Goal: Information Seeking & Learning: Learn about a topic

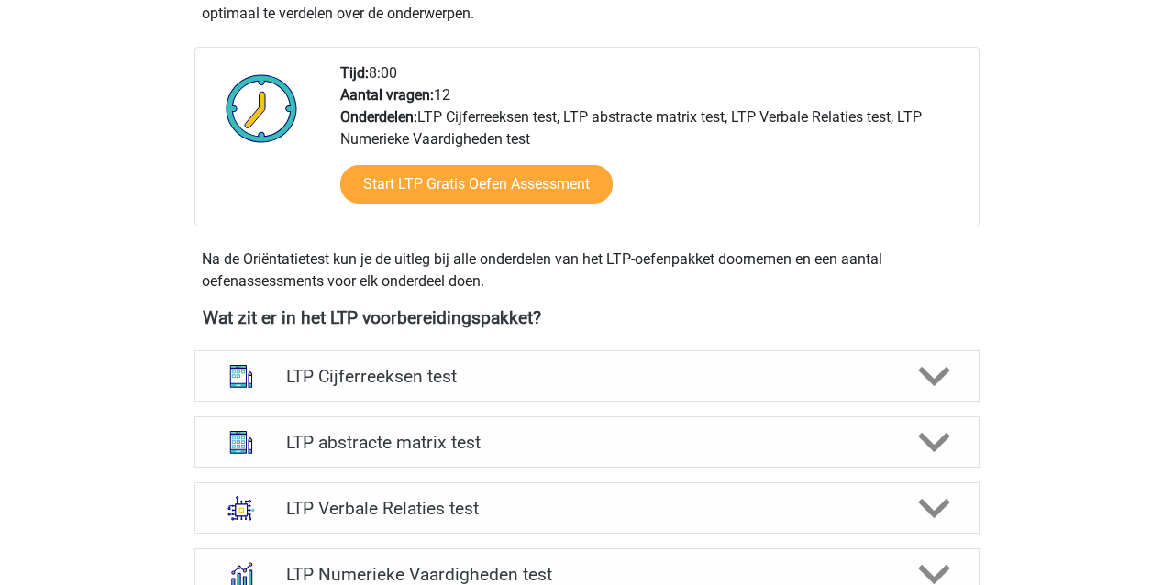
scroll to position [499, 0]
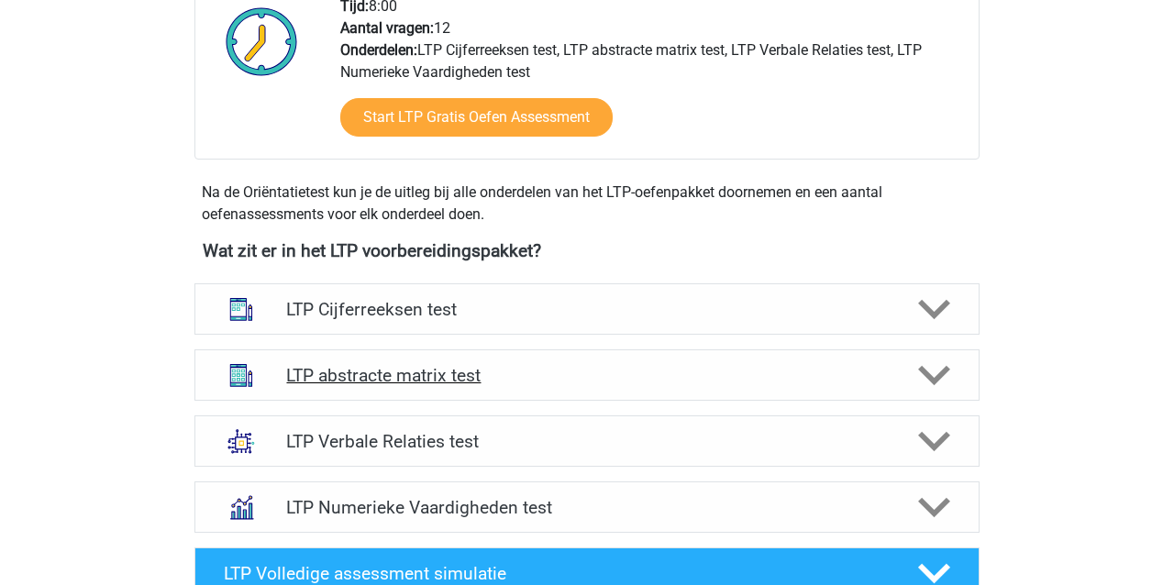
click at [346, 385] on h4 "LTP abstracte matrix test" at bounding box center [586, 375] width 601 height 21
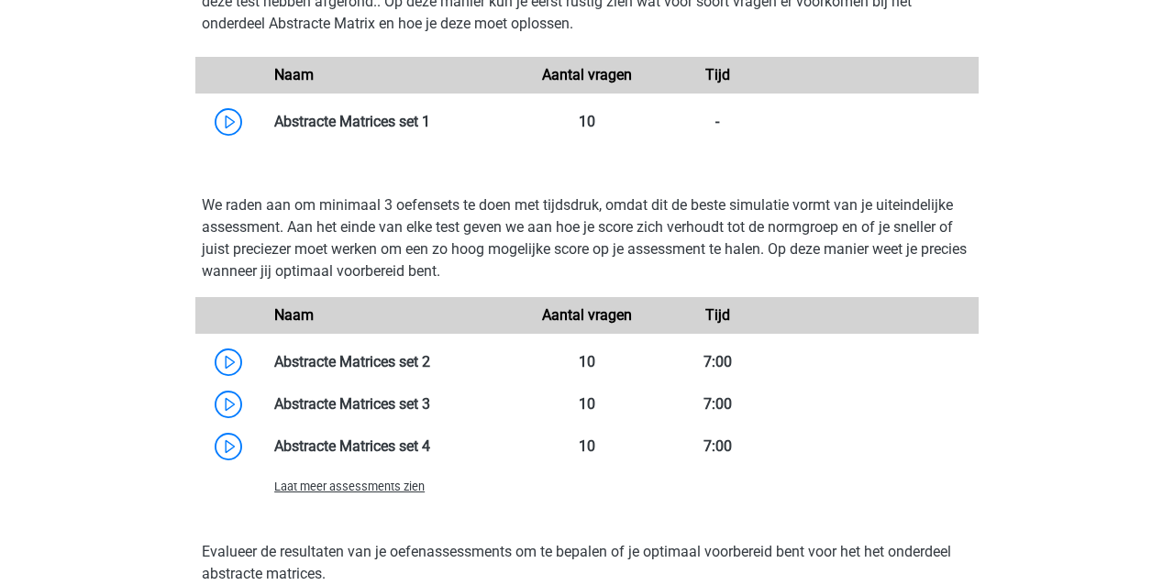
scroll to position [1256, 0]
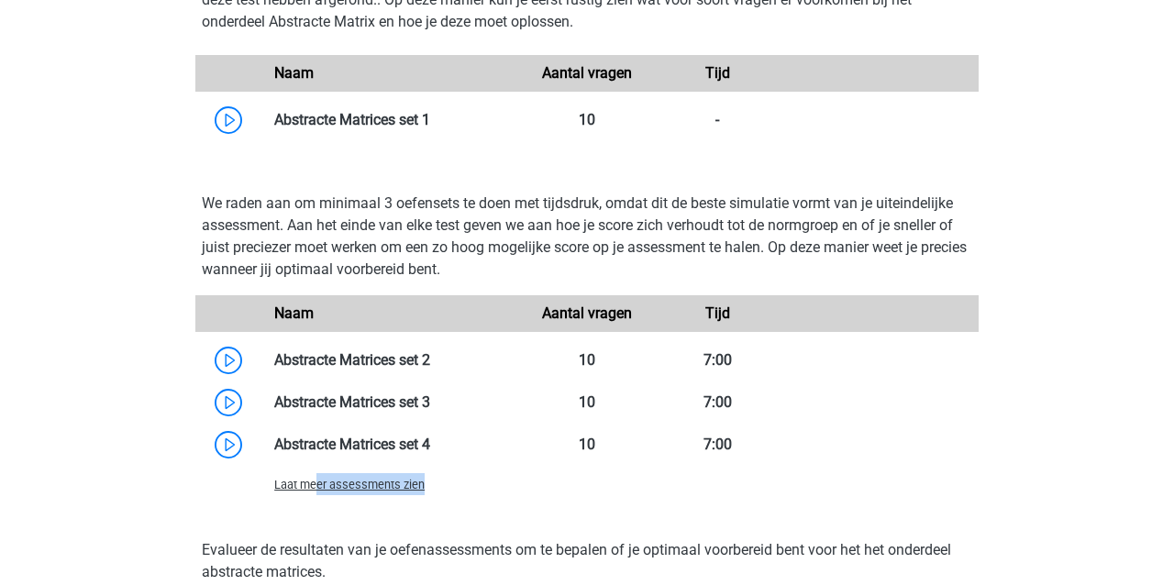
click at [319, 492] on div "Laat meer assessments zien" at bounding box center [391, 484] width 261 height 22
click at [308, 488] on span "Laat meer assessments zien" at bounding box center [349, 485] width 150 height 14
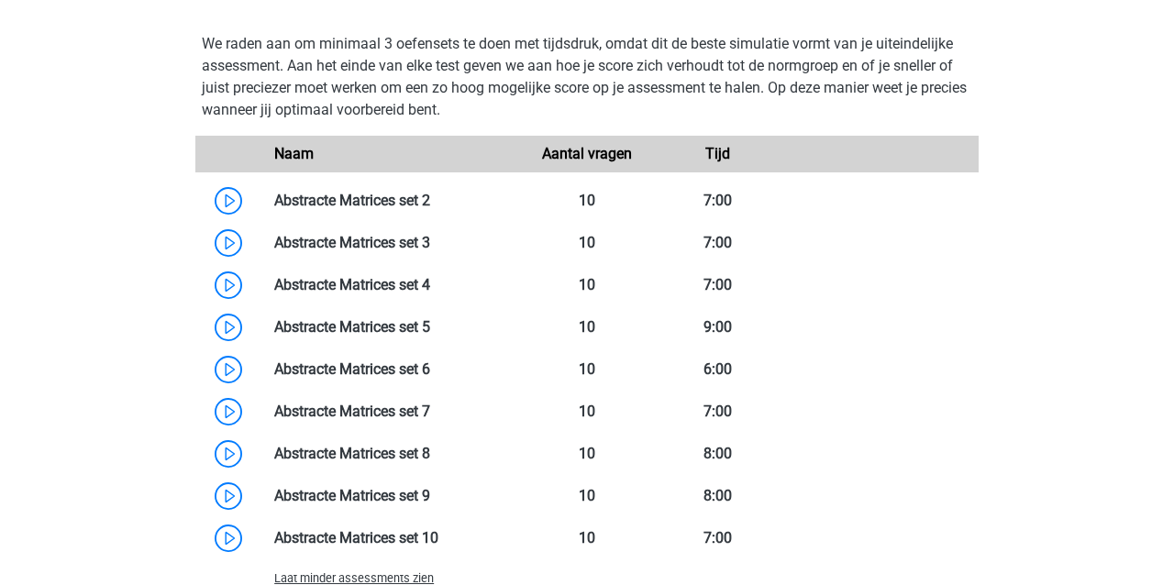
scroll to position [1425, 0]
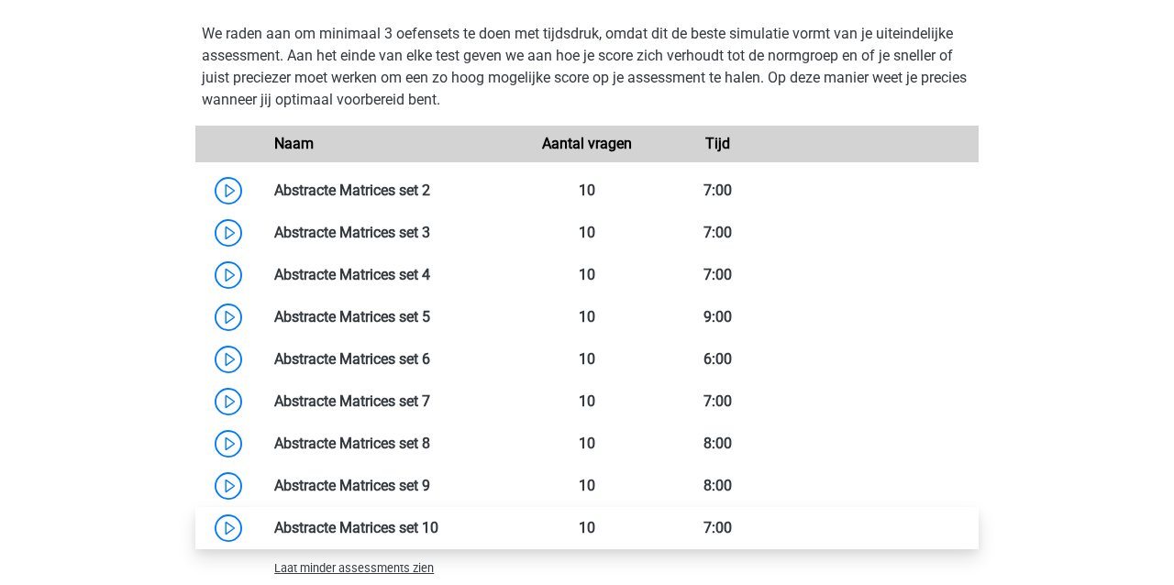
click at [438, 526] on link at bounding box center [438, 527] width 0 height 17
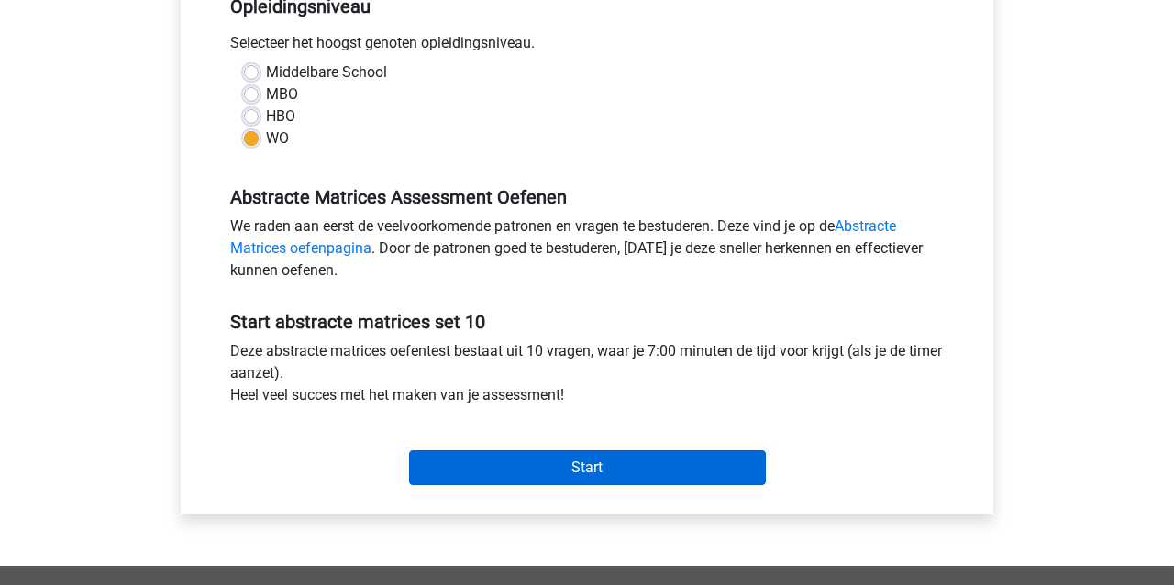
scroll to position [398, 0]
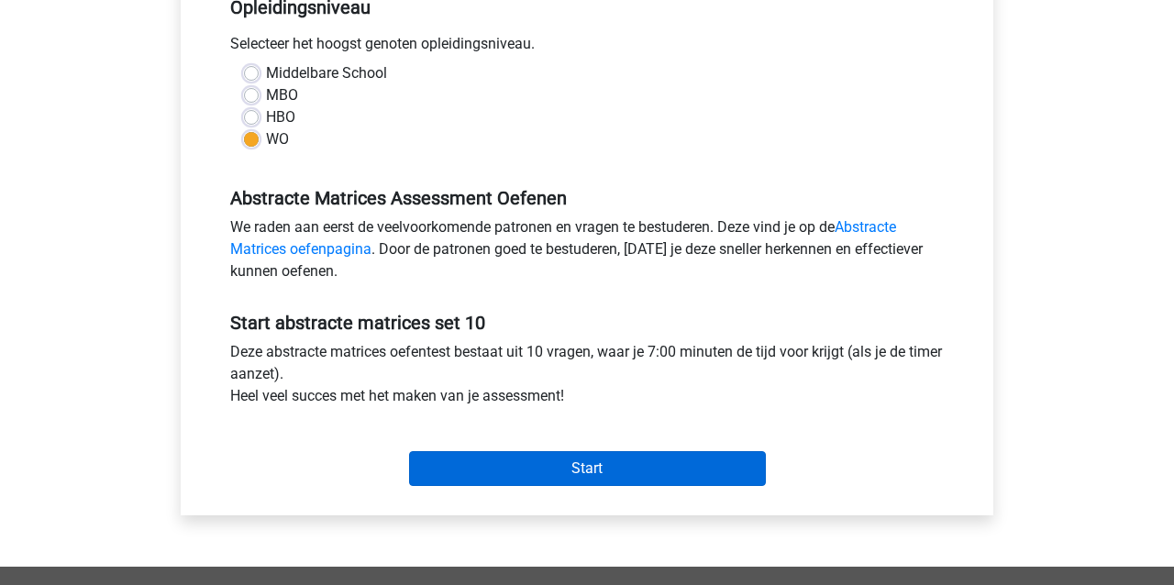
click at [621, 472] on input "Start" at bounding box center [587, 468] width 357 height 35
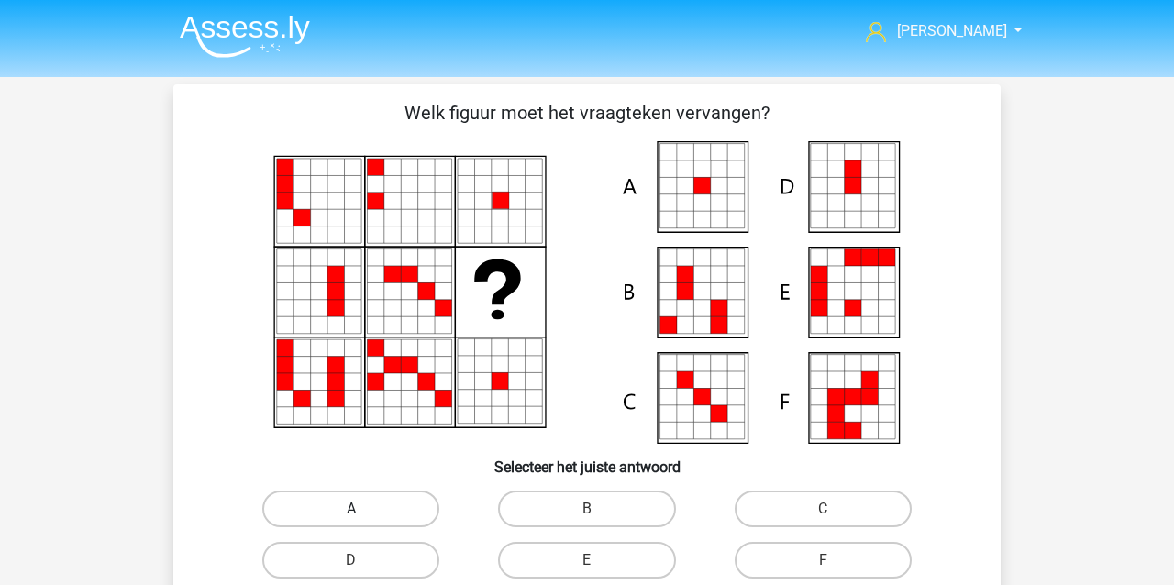
click at [415, 500] on label "A" at bounding box center [350, 509] width 177 height 37
click at [363, 509] on input "A" at bounding box center [357, 515] width 12 height 12
radio input "true"
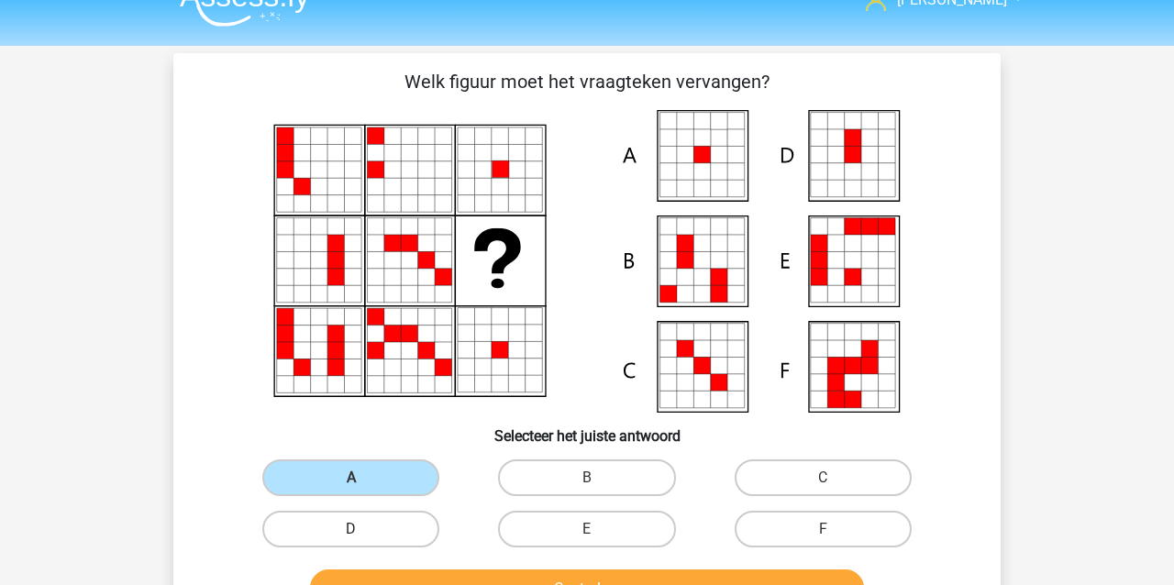
scroll to position [78, 0]
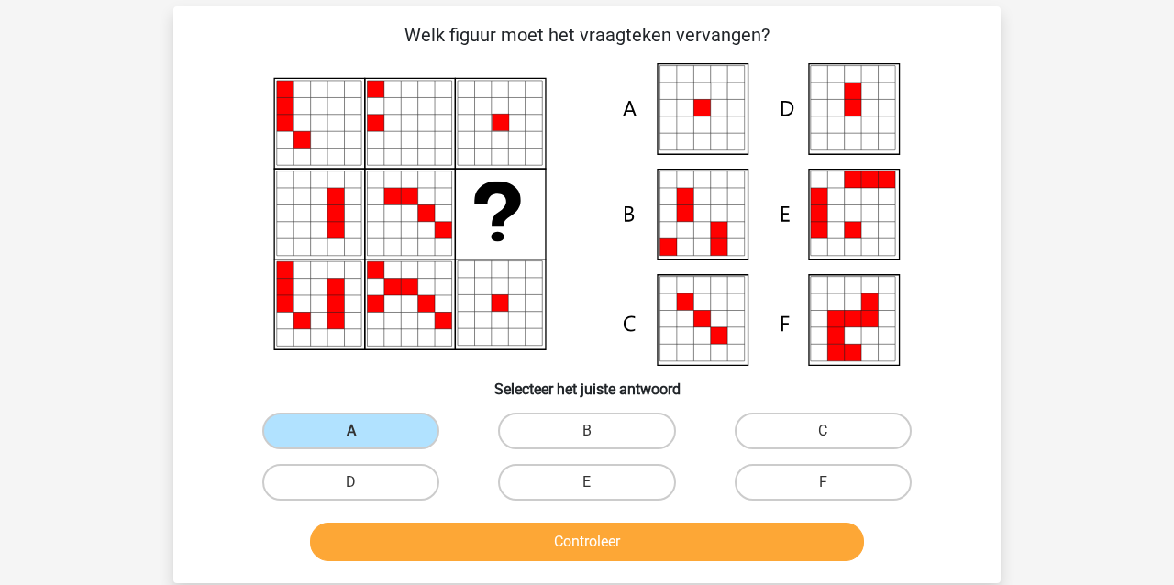
click at [429, 536] on button "Controleer" at bounding box center [587, 542] width 555 height 39
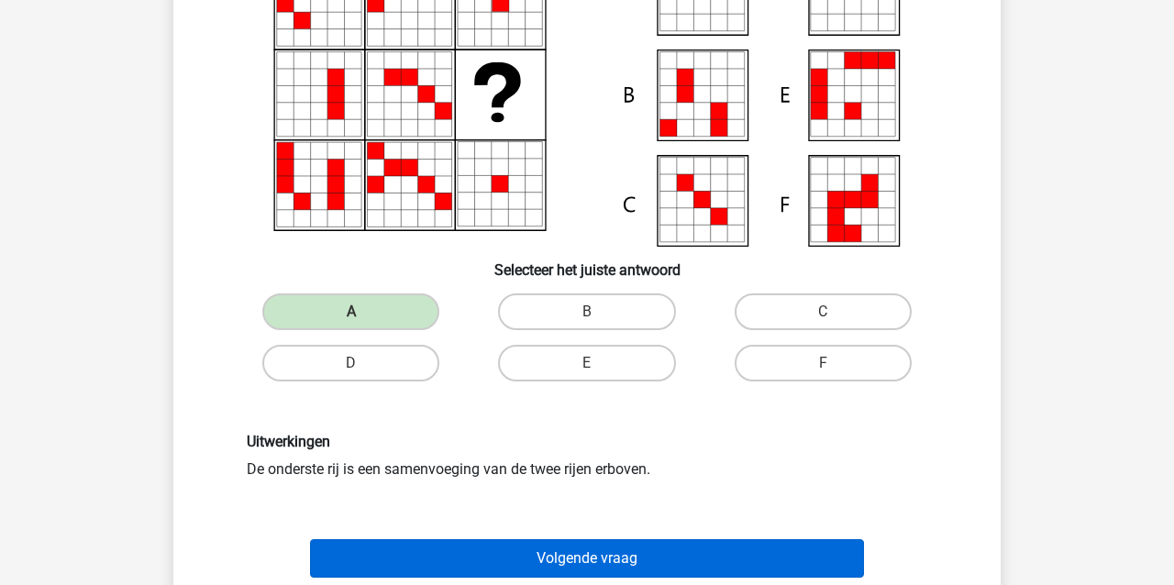
click at [407, 545] on button "Volgende vraag" at bounding box center [587, 558] width 555 height 39
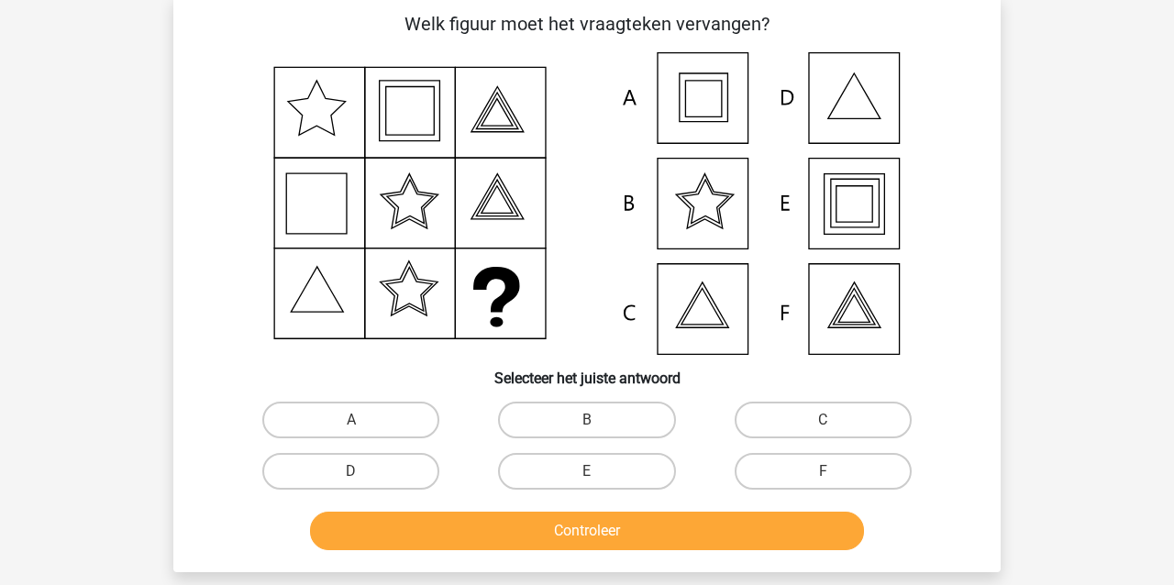
scroll to position [84, 0]
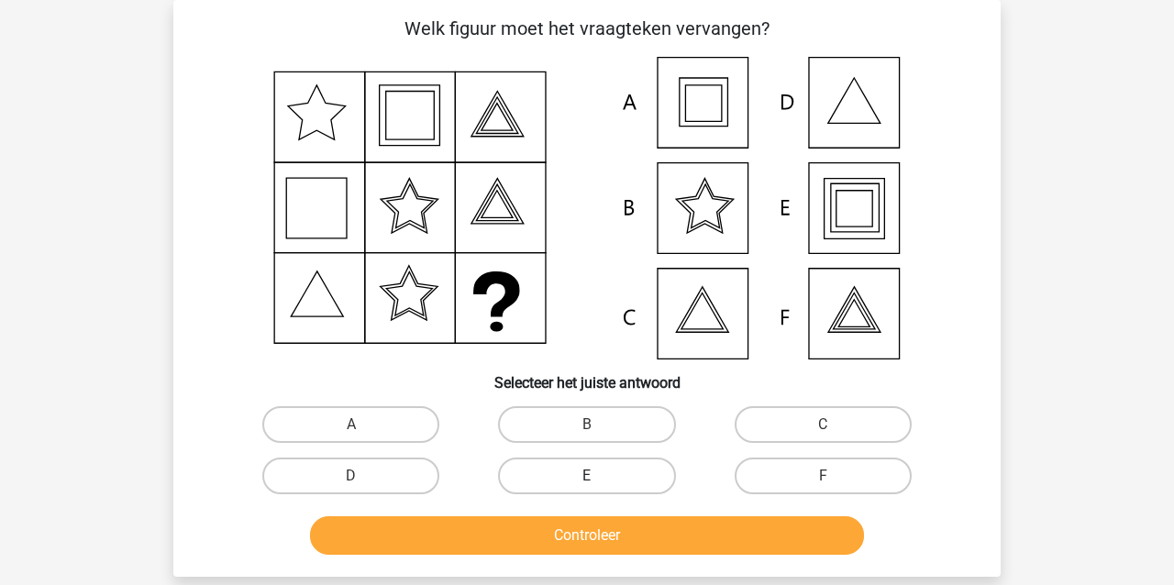
click at [524, 480] on label "E" at bounding box center [586, 476] width 177 height 37
click at [587, 480] on input "E" at bounding box center [593, 482] width 12 height 12
radio input "true"
click at [522, 538] on button "Controleer" at bounding box center [587, 535] width 555 height 39
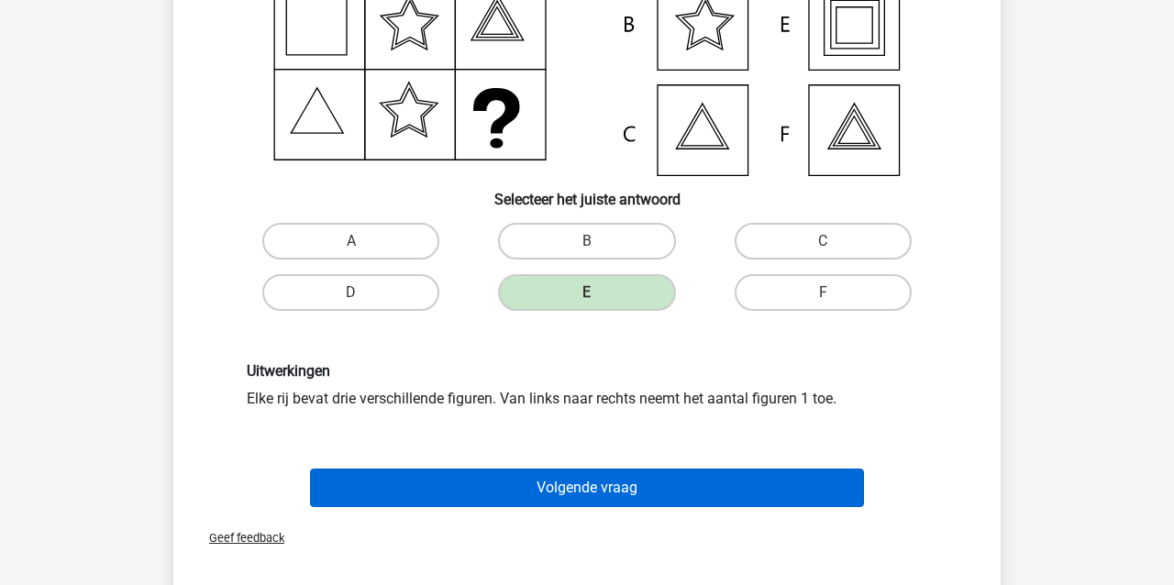
click at [489, 483] on button "Volgende vraag" at bounding box center [587, 488] width 555 height 39
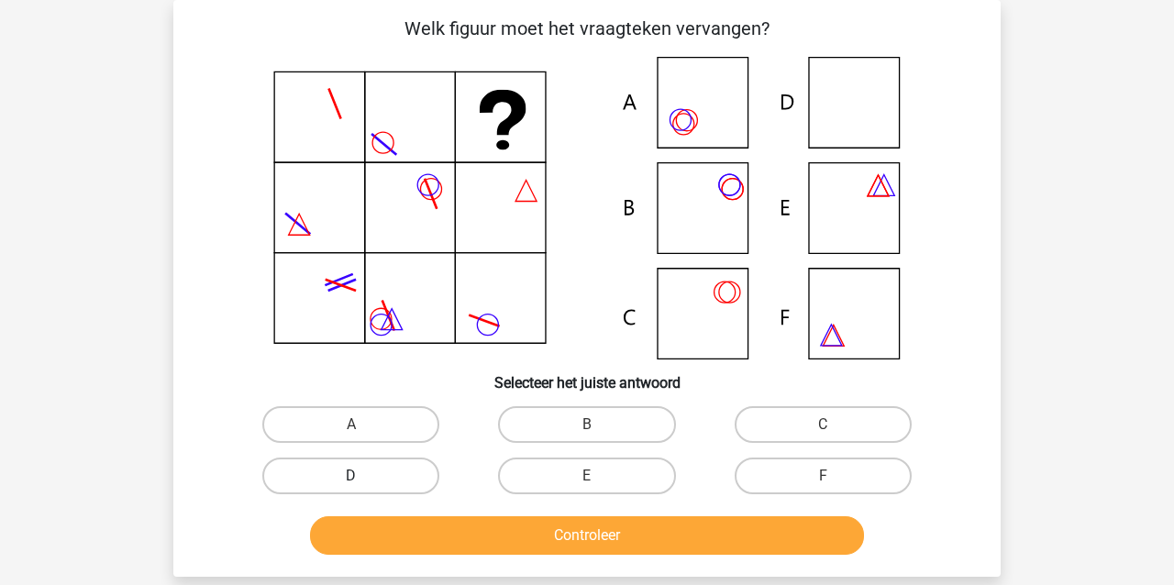
click at [328, 476] on label "D" at bounding box center [350, 476] width 177 height 37
click at [351, 476] on input "D" at bounding box center [357, 482] width 12 height 12
radio input "true"
click at [376, 541] on button "Controleer" at bounding box center [587, 535] width 555 height 39
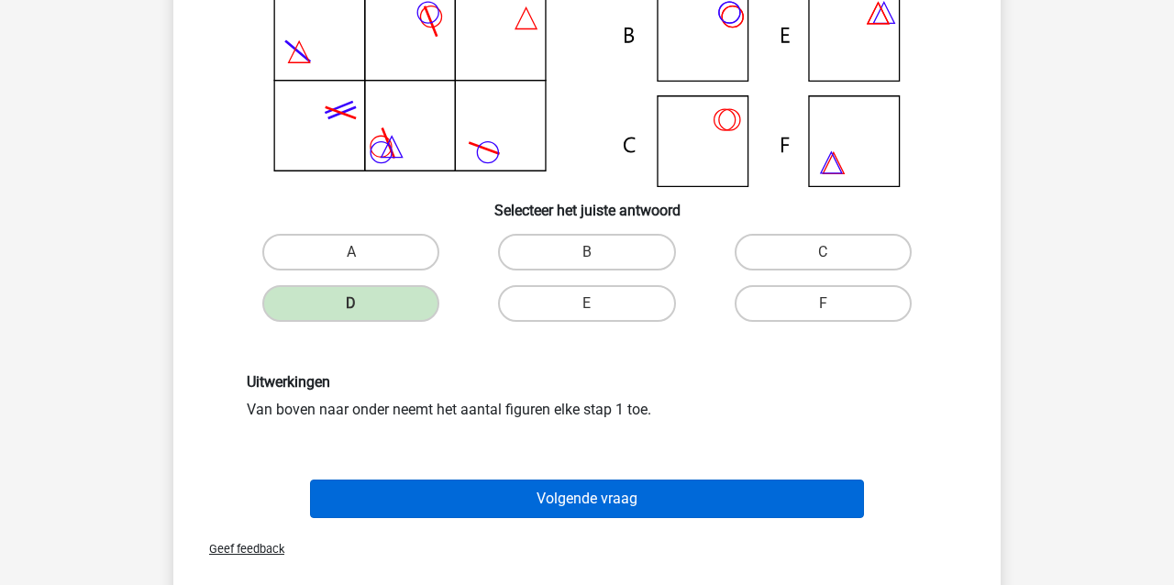
click at [360, 488] on button "Volgende vraag" at bounding box center [587, 499] width 555 height 39
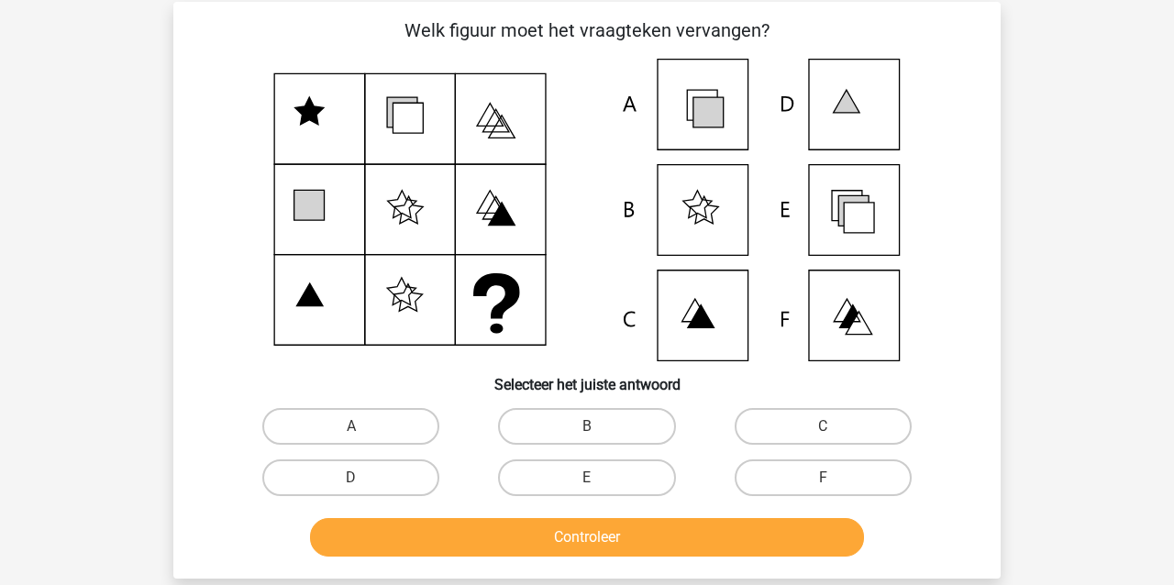
scroll to position [81, 0]
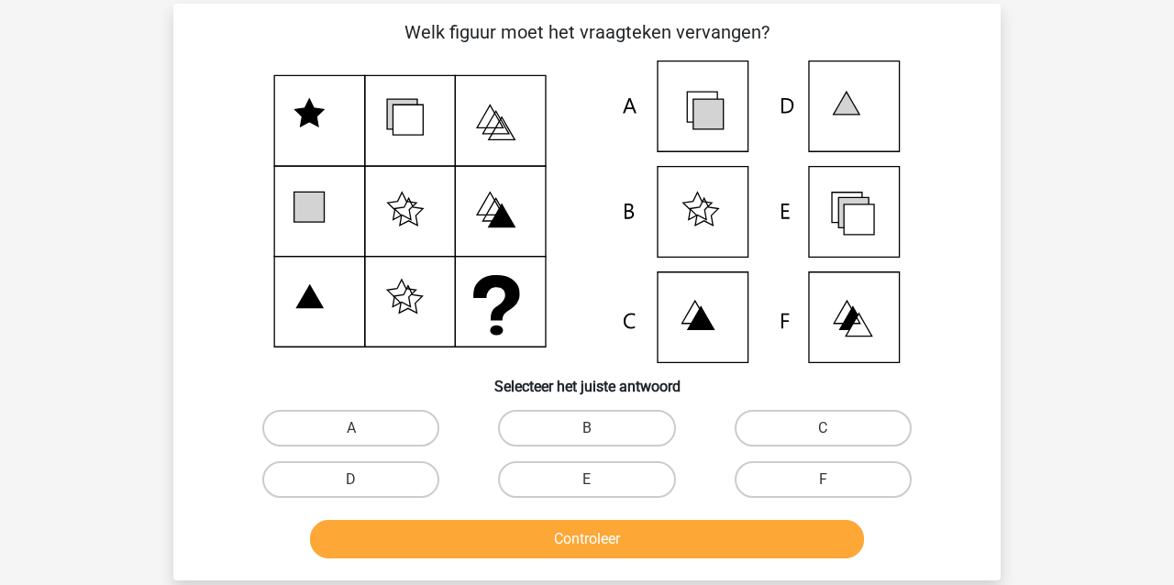
drag, startPoint x: 790, startPoint y: 475, endPoint x: 750, endPoint y: 516, distance: 56.4
click at [790, 476] on label "F" at bounding box center [823, 479] width 177 height 37
click at [823, 480] on input "F" at bounding box center [829, 486] width 12 height 12
radio input "true"
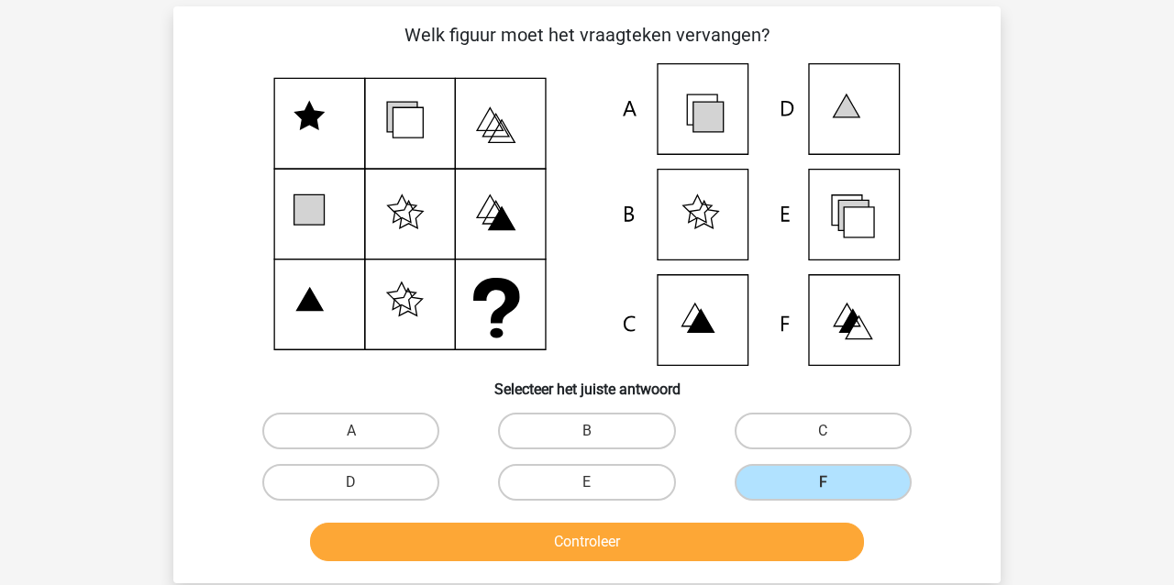
click at [731, 541] on button "Controleer" at bounding box center [587, 542] width 555 height 39
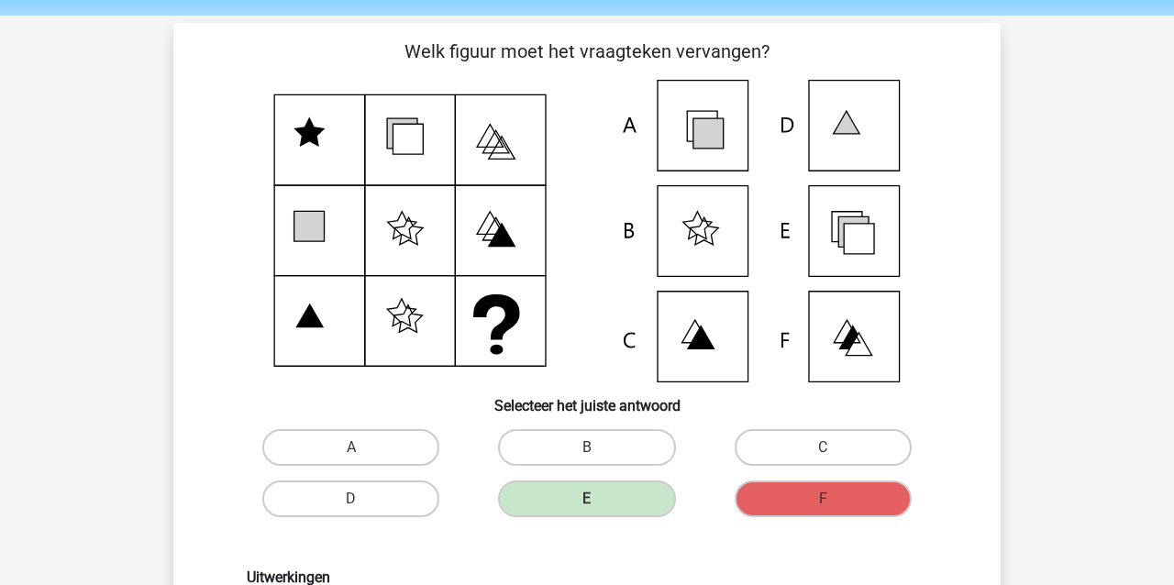
scroll to position [55, 0]
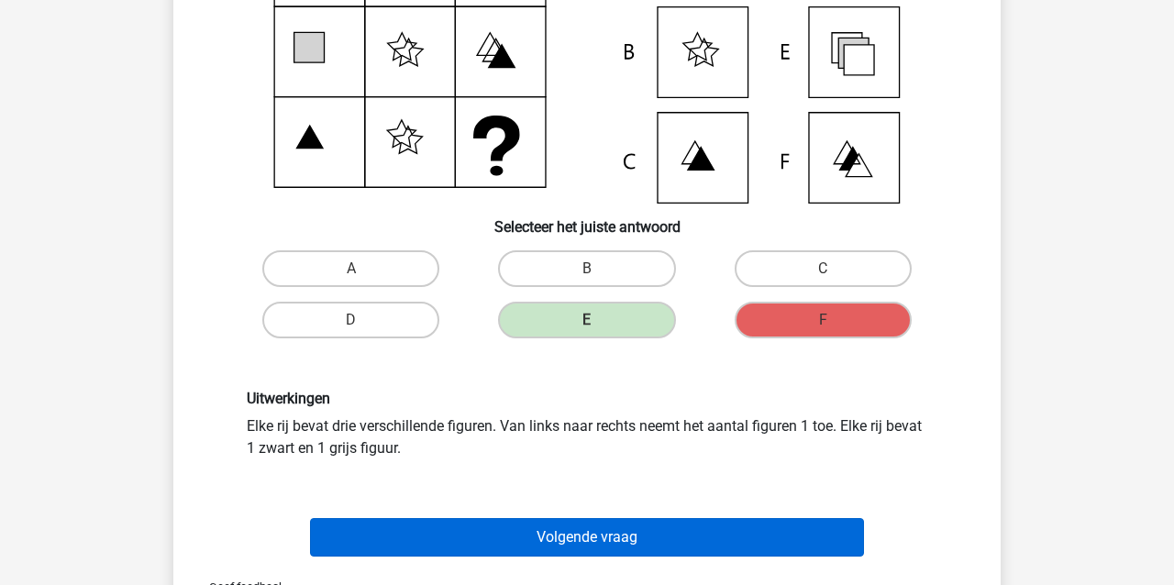
click at [427, 546] on button "Volgende vraag" at bounding box center [587, 537] width 555 height 39
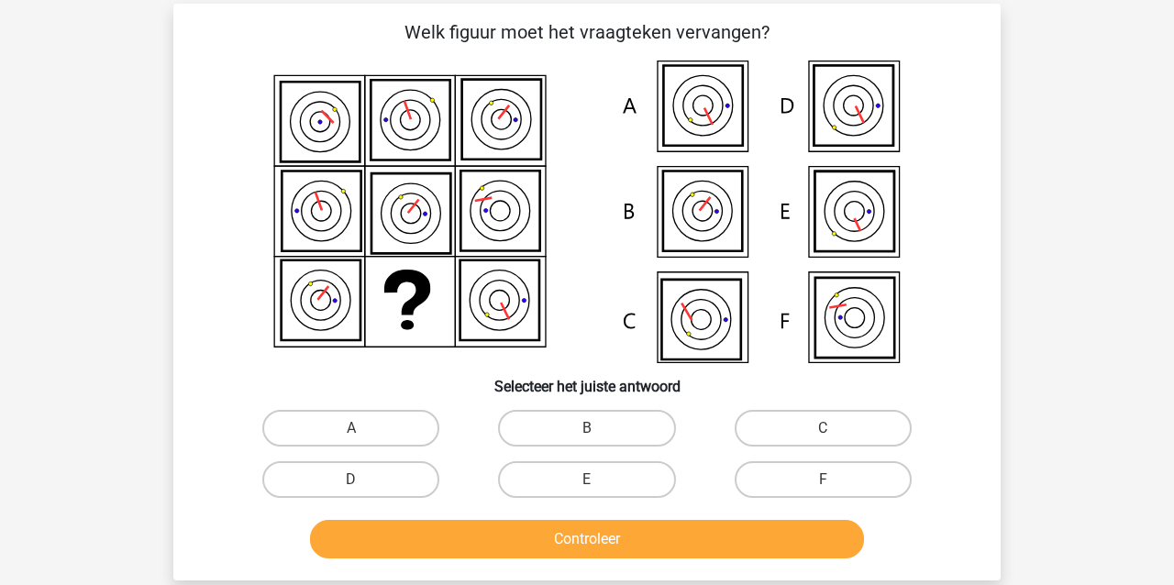
scroll to position [80, 0]
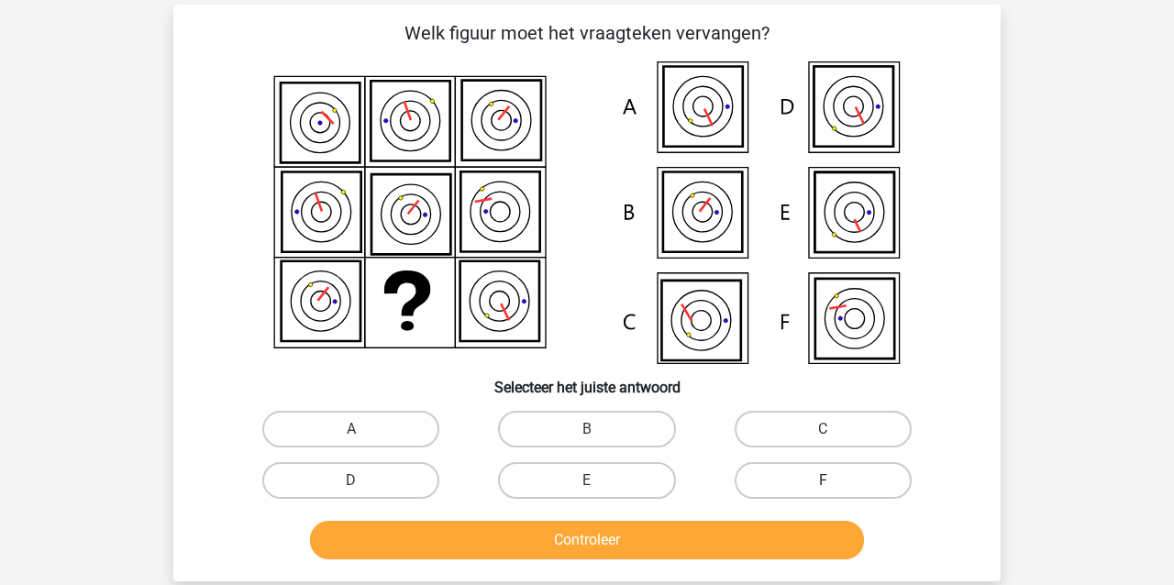
click at [774, 486] on label "F" at bounding box center [823, 480] width 177 height 37
click at [823, 486] on input "F" at bounding box center [829, 487] width 12 height 12
radio input "true"
click at [717, 549] on button "Controleer" at bounding box center [587, 540] width 555 height 39
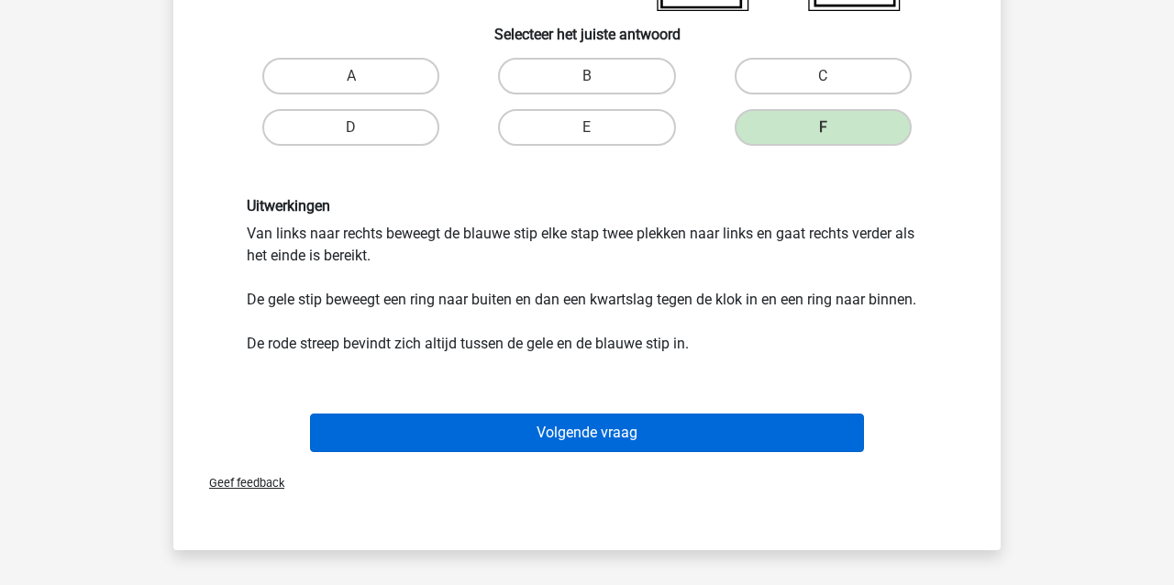
click at [614, 430] on button "Volgende vraag" at bounding box center [587, 433] width 555 height 39
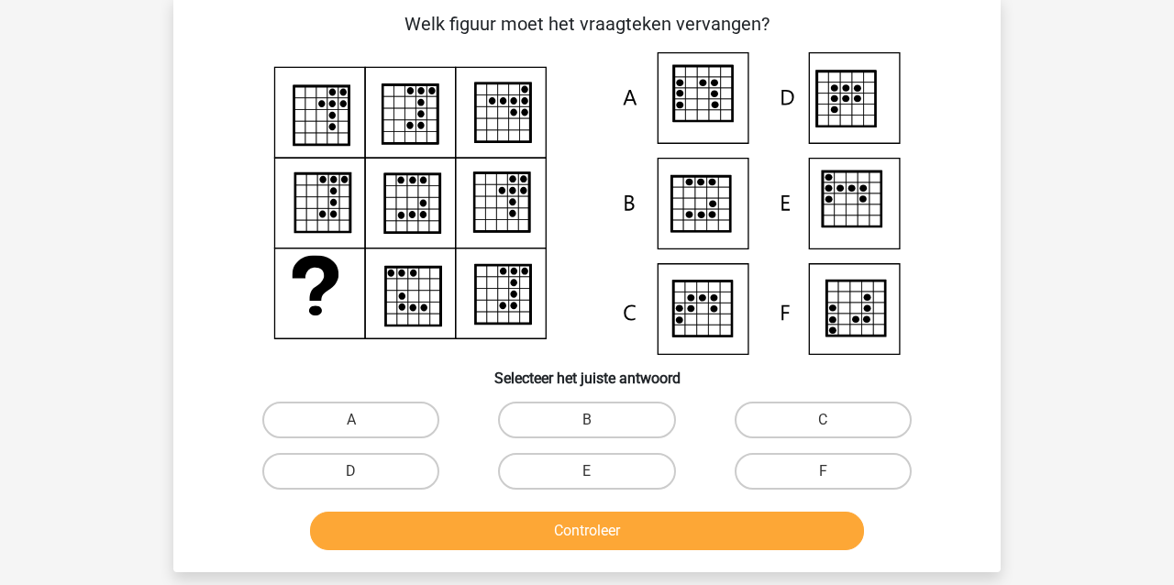
scroll to position [84, 0]
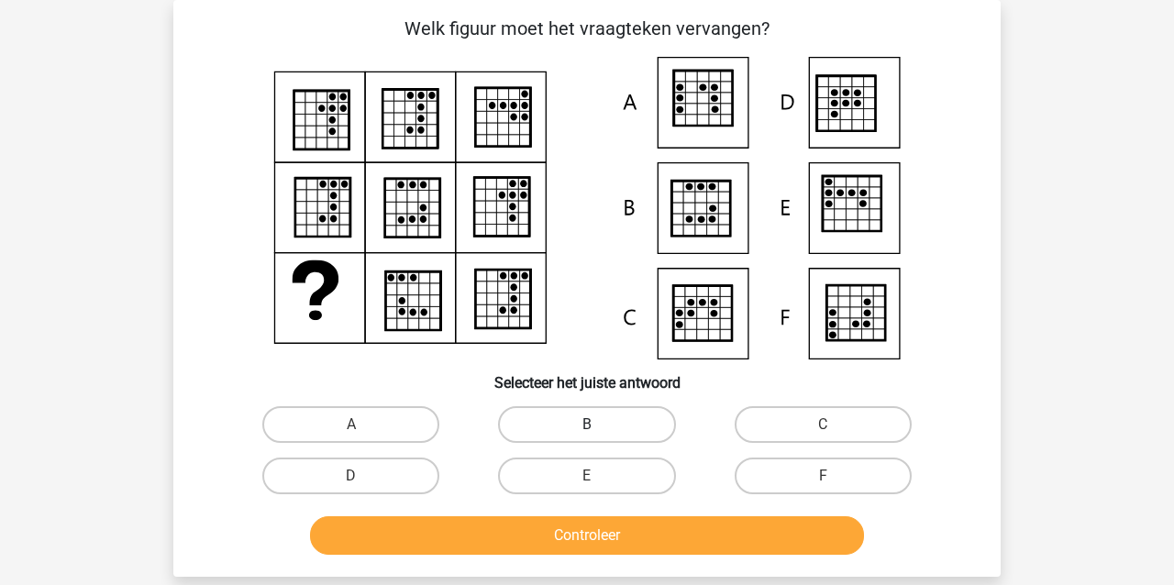
click at [527, 422] on label "B" at bounding box center [586, 424] width 177 height 37
click at [587, 425] on input "B" at bounding box center [593, 431] width 12 height 12
radio input "true"
click at [542, 534] on button "Controleer" at bounding box center [587, 535] width 555 height 39
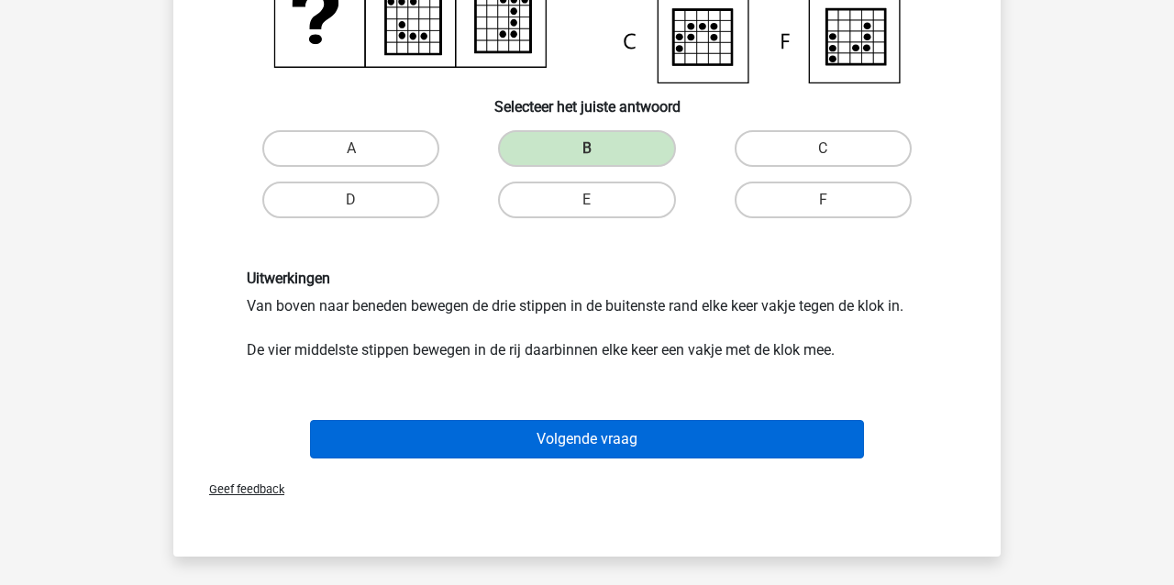
click at [437, 443] on button "Volgende vraag" at bounding box center [587, 439] width 555 height 39
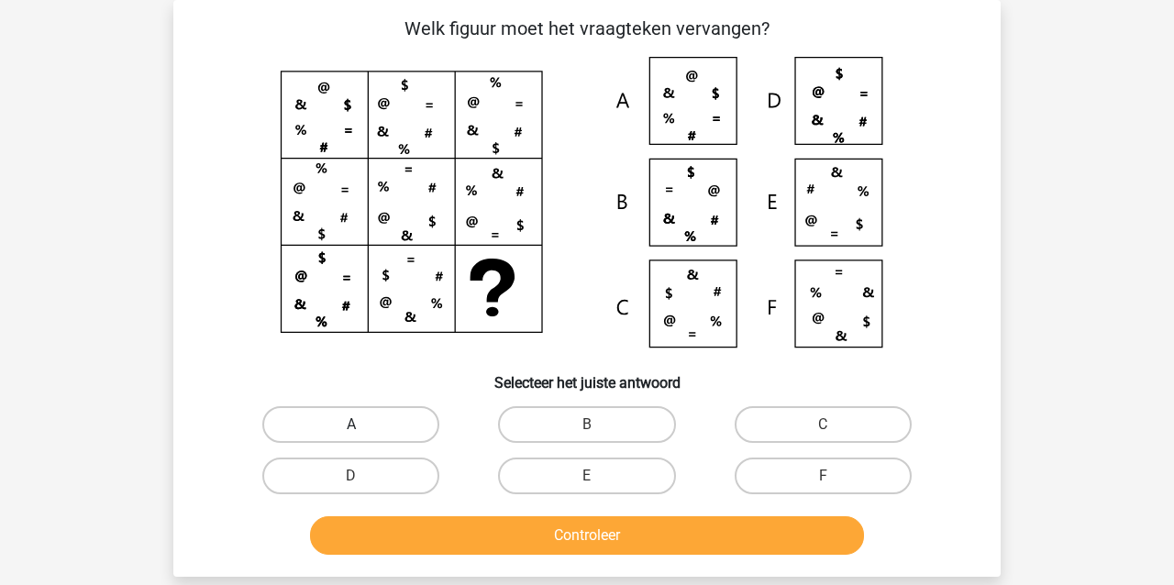
click at [375, 422] on label "A" at bounding box center [350, 424] width 177 height 37
click at [363, 425] on input "A" at bounding box center [357, 431] width 12 height 12
radio input "true"
click at [433, 529] on button "Controleer" at bounding box center [587, 535] width 555 height 39
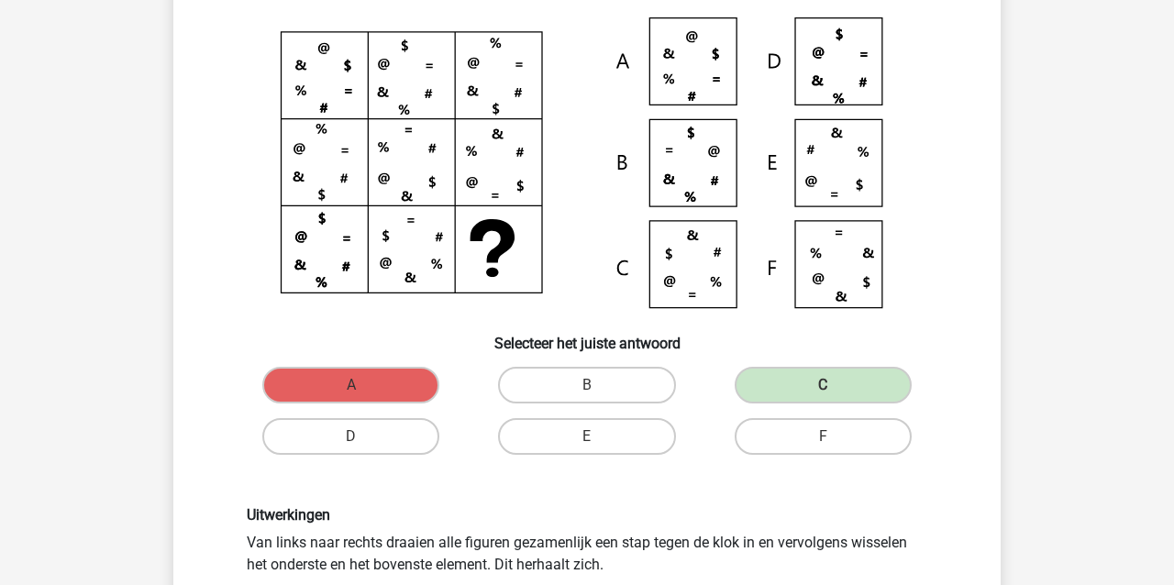
scroll to position [126, 0]
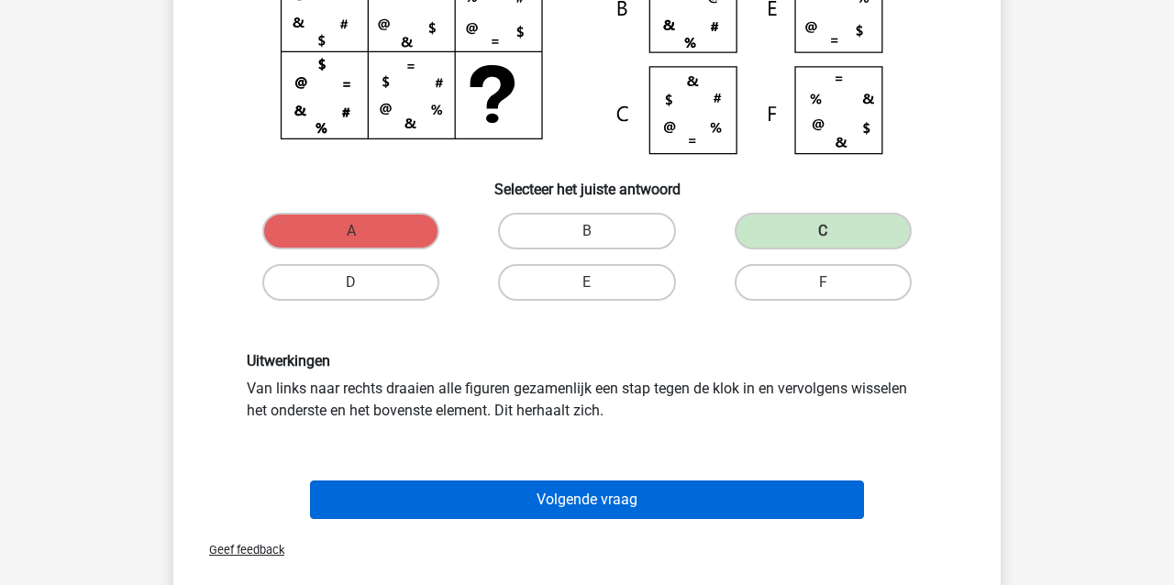
click at [643, 494] on button "Volgende vraag" at bounding box center [587, 500] width 555 height 39
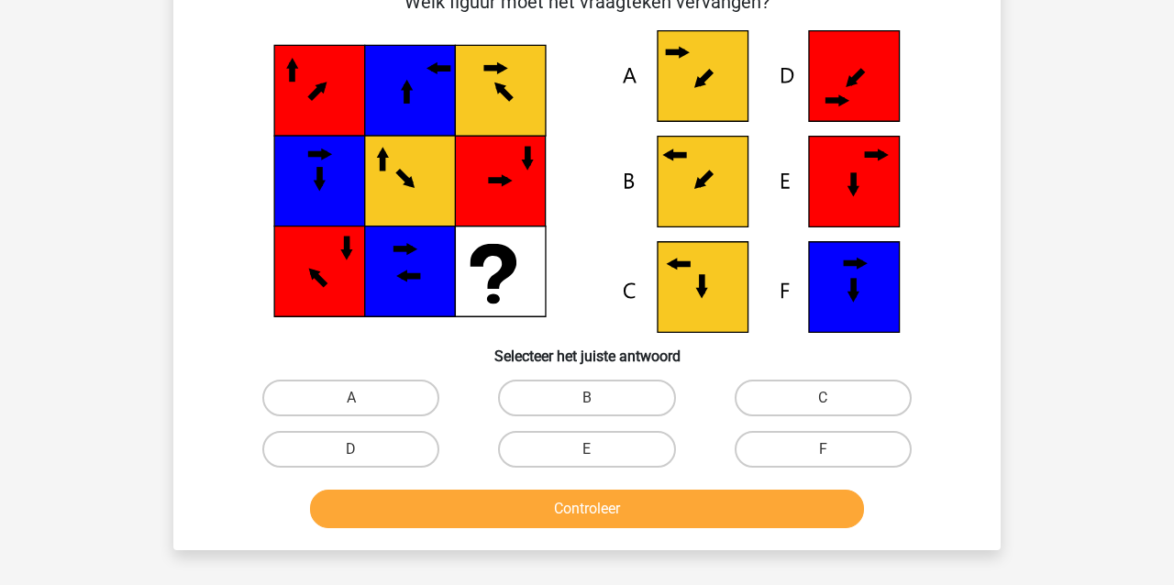
scroll to position [84, 0]
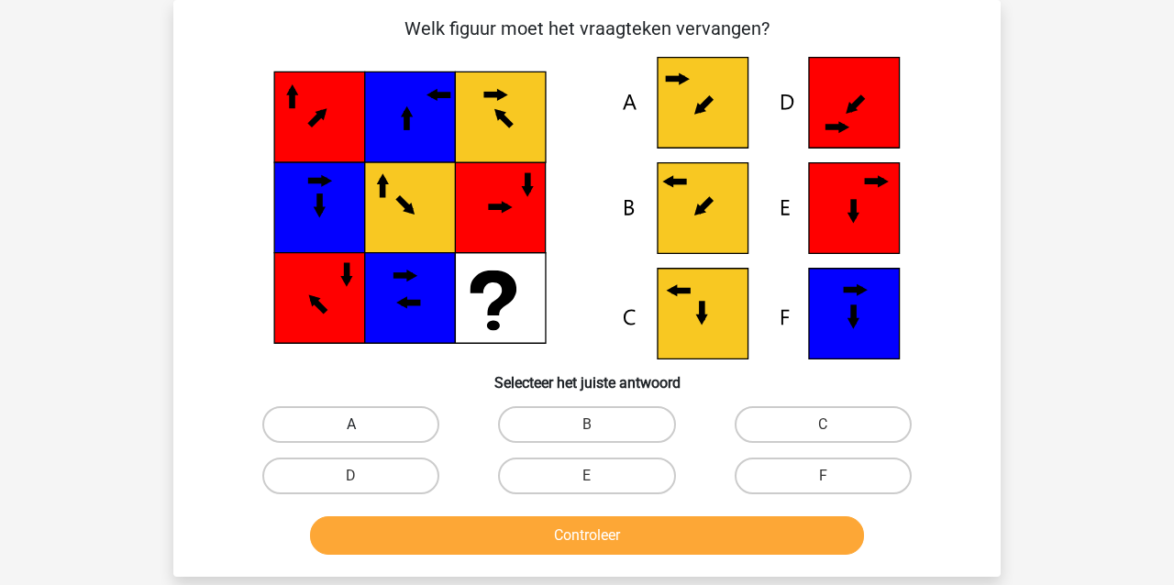
drag, startPoint x: 310, startPoint y: 419, endPoint x: 322, endPoint y: 426, distance: 13.5
click at [311, 419] on label "A" at bounding box center [350, 424] width 177 height 37
click at [351, 425] on input "A" at bounding box center [357, 431] width 12 height 12
radio input "true"
click at [412, 542] on button "Controleer" at bounding box center [587, 535] width 555 height 39
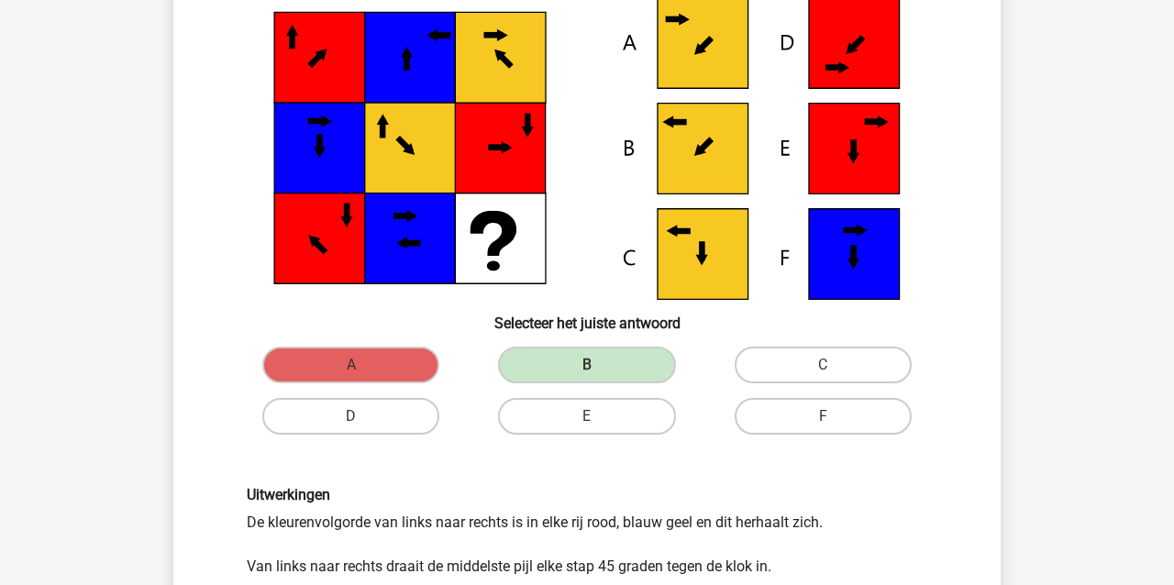
scroll to position [146, 0]
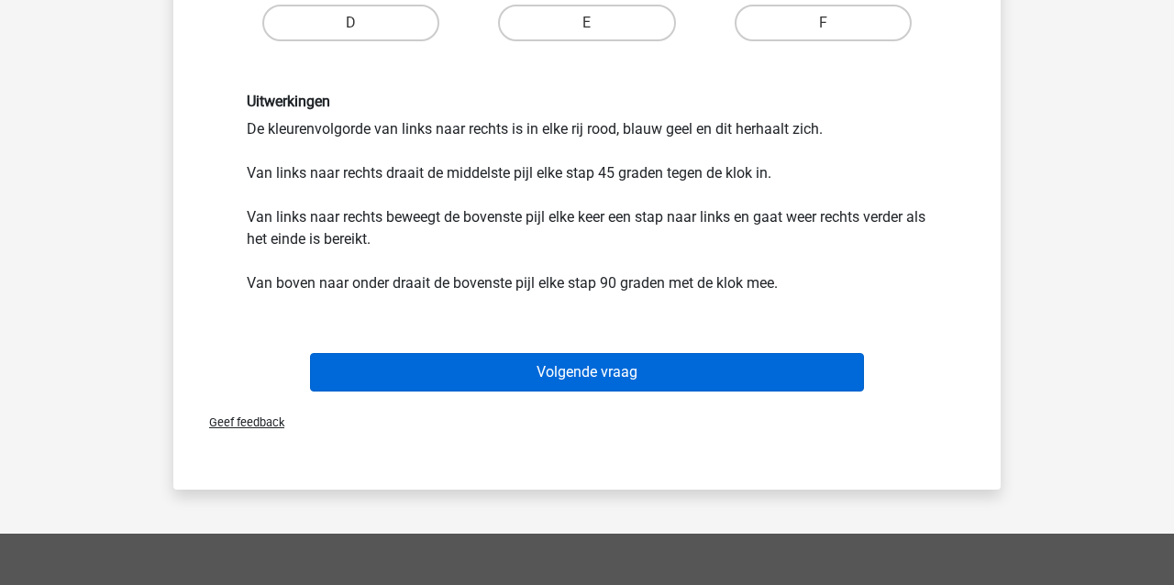
click at [414, 372] on button "Volgende vraag" at bounding box center [587, 372] width 555 height 39
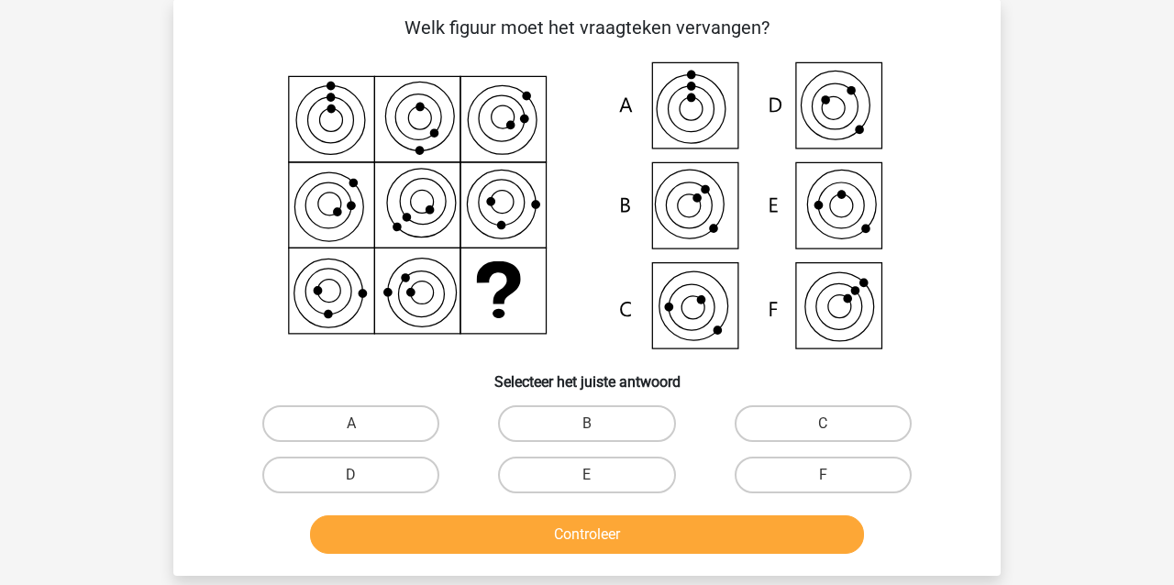
scroll to position [84, 0]
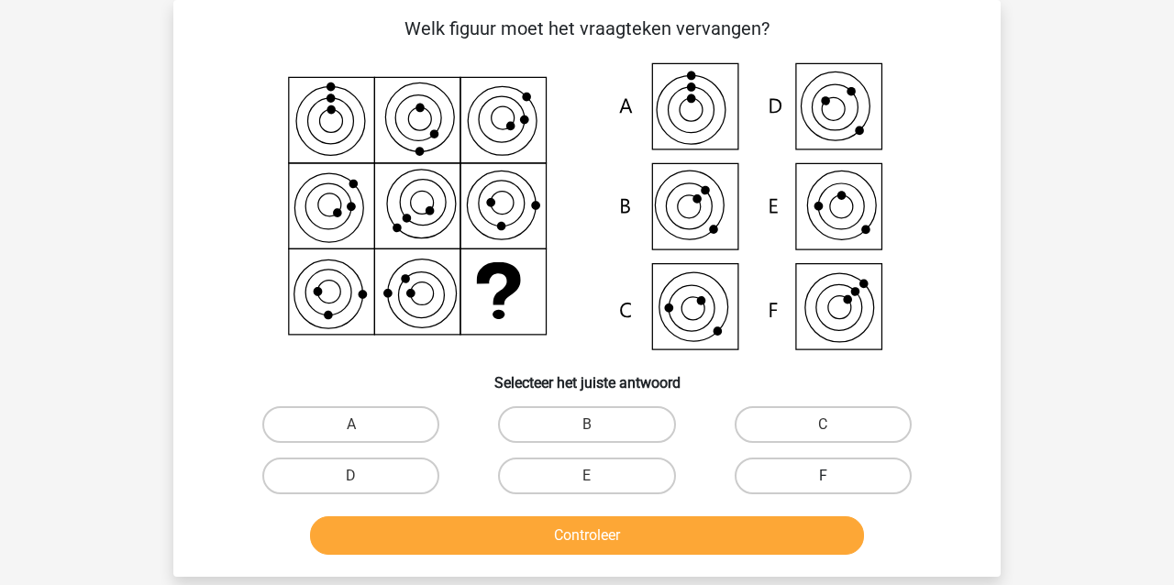
drag, startPoint x: 832, startPoint y: 420, endPoint x: 793, endPoint y: 478, distance: 69.5
click at [833, 421] on label "C" at bounding box center [823, 424] width 177 height 37
click at [833, 425] on input "C" at bounding box center [829, 431] width 12 height 12
radio input "true"
click at [724, 524] on button "Controleer" at bounding box center [587, 535] width 555 height 39
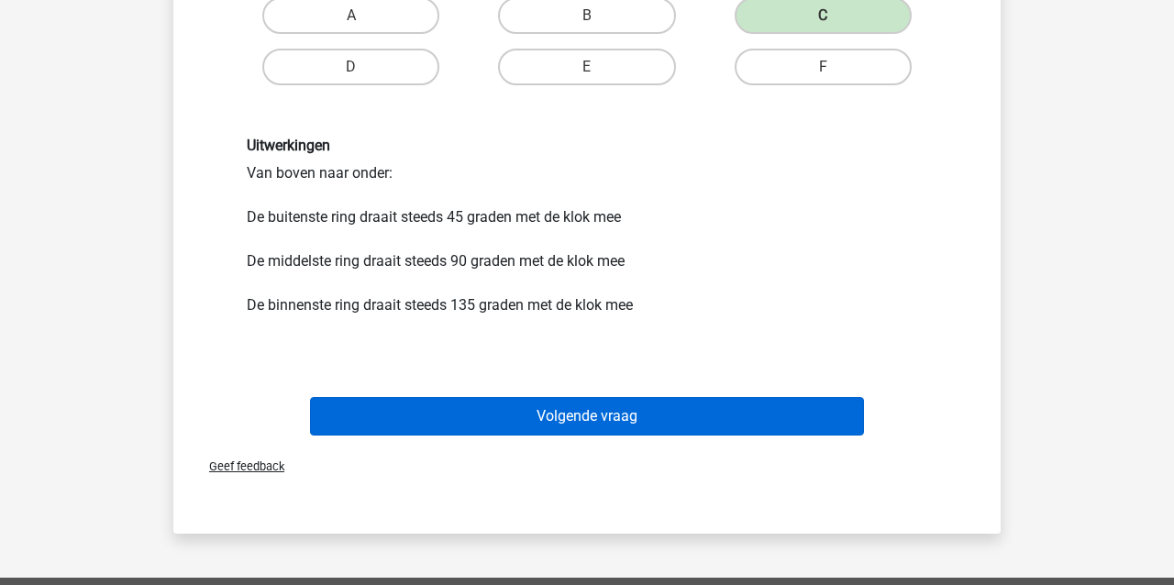
click at [581, 413] on button "Volgende vraag" at bounding box center [587, 416] width 555 height 39
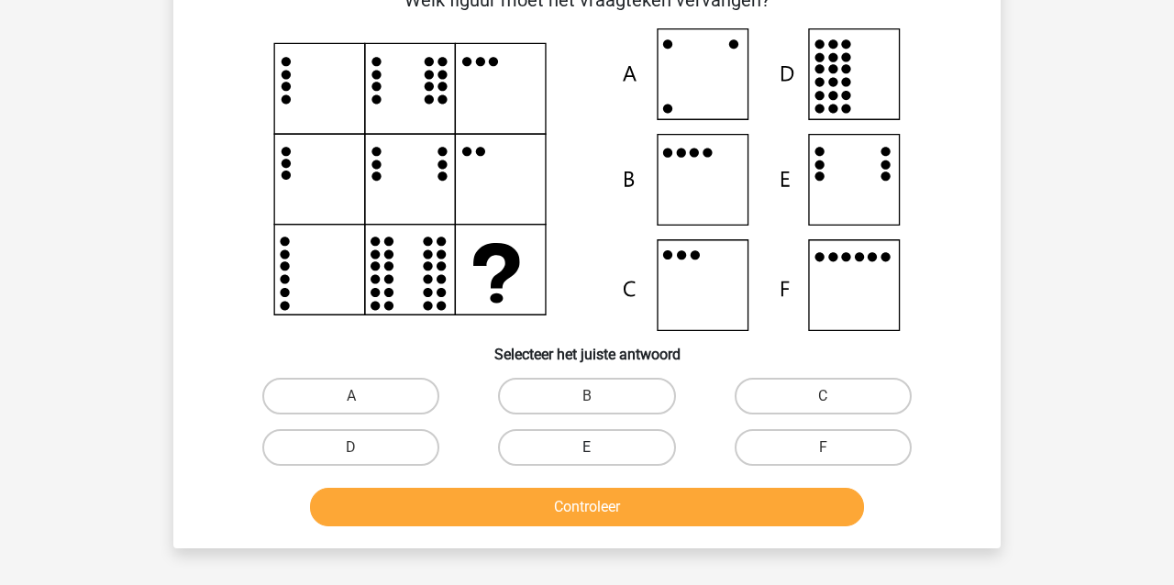
scroll to position [113, 1]
click at [543, 438] on label "E" at bounding box center [586, 447] width 177 height 37
click at [587, 448] on input "E" at bounding box center [593, 454] width 12 height 12
radio input "true"
click at [506, 512] on button "Controleer" at bounding box center [587, 507] width 555 height 39
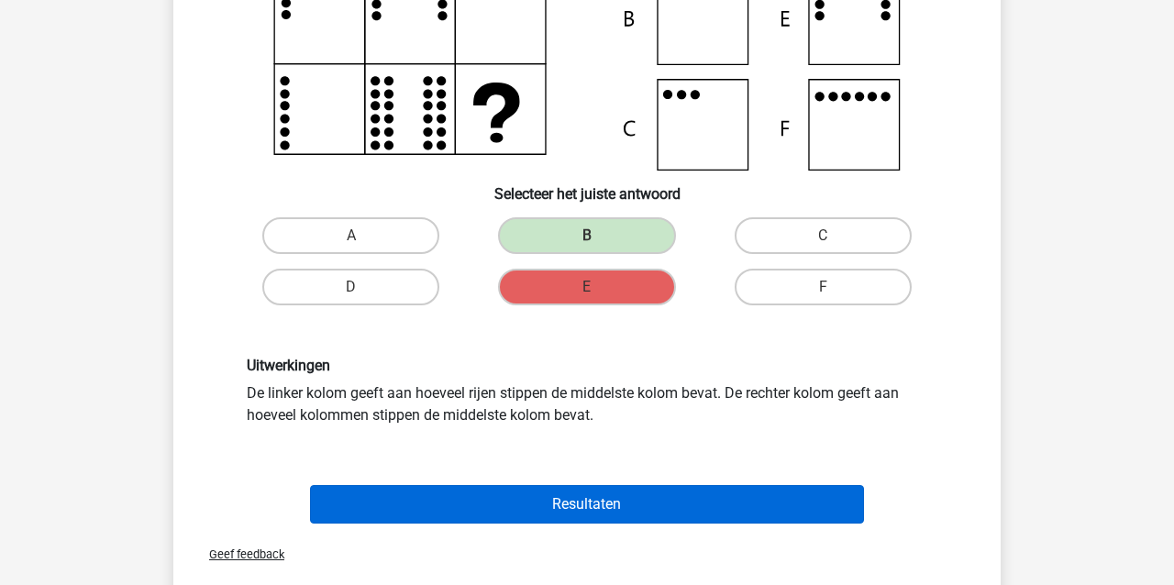
scroll to position [273, 1]
click at [372, 501] on button "Resultaten" at bounding box center [587, 504] width 555 height 39
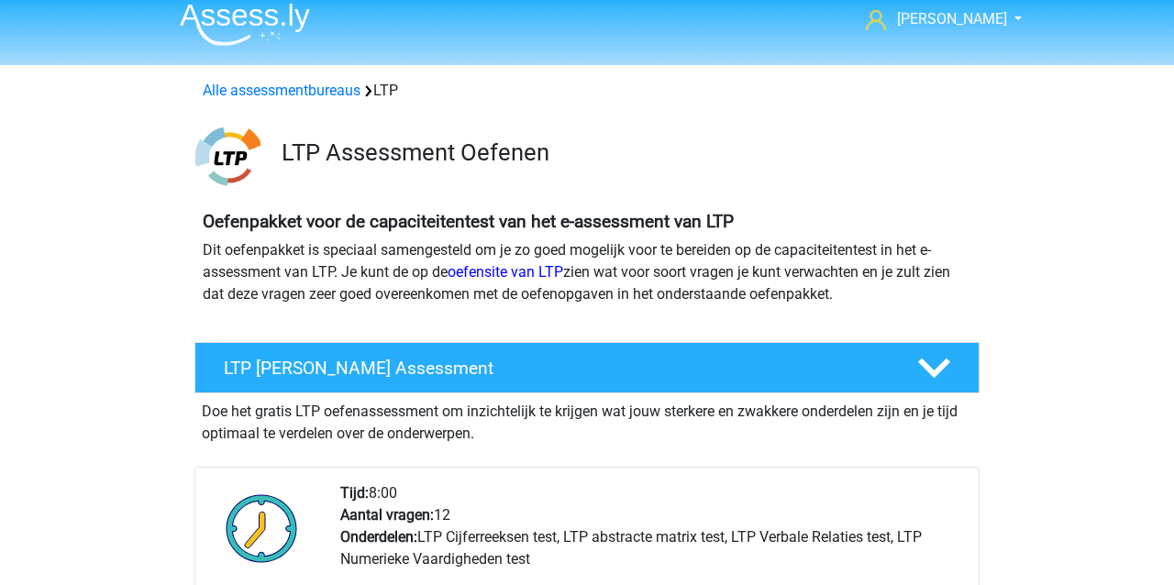
scroll to position [1, 0]
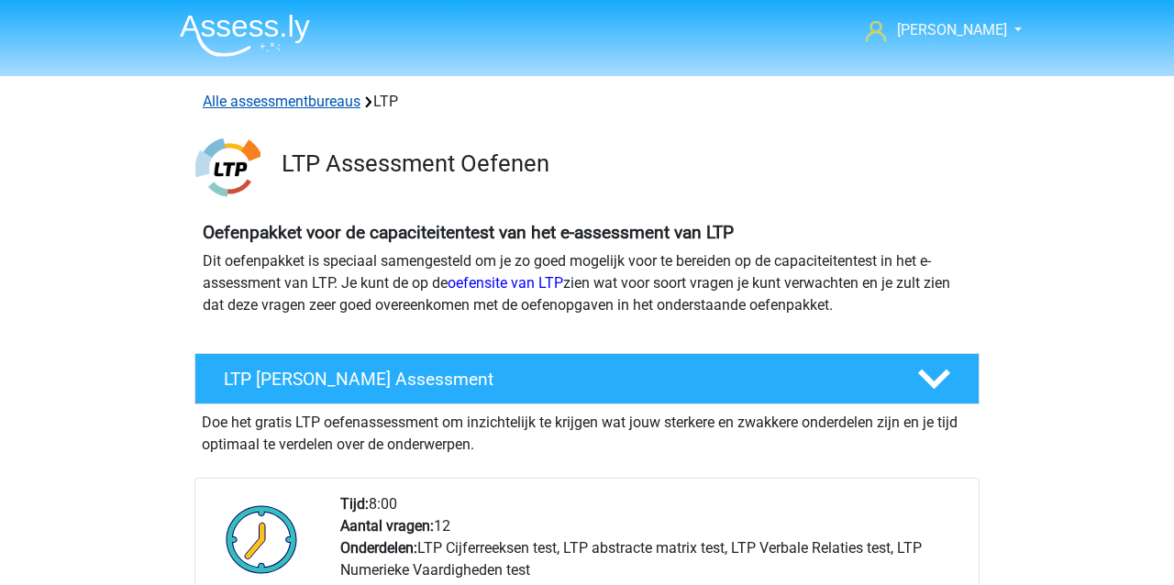
click at [294, 102] on link "Alle assessmentbureaus" at bounding box center [282, 101] width 158 height 17
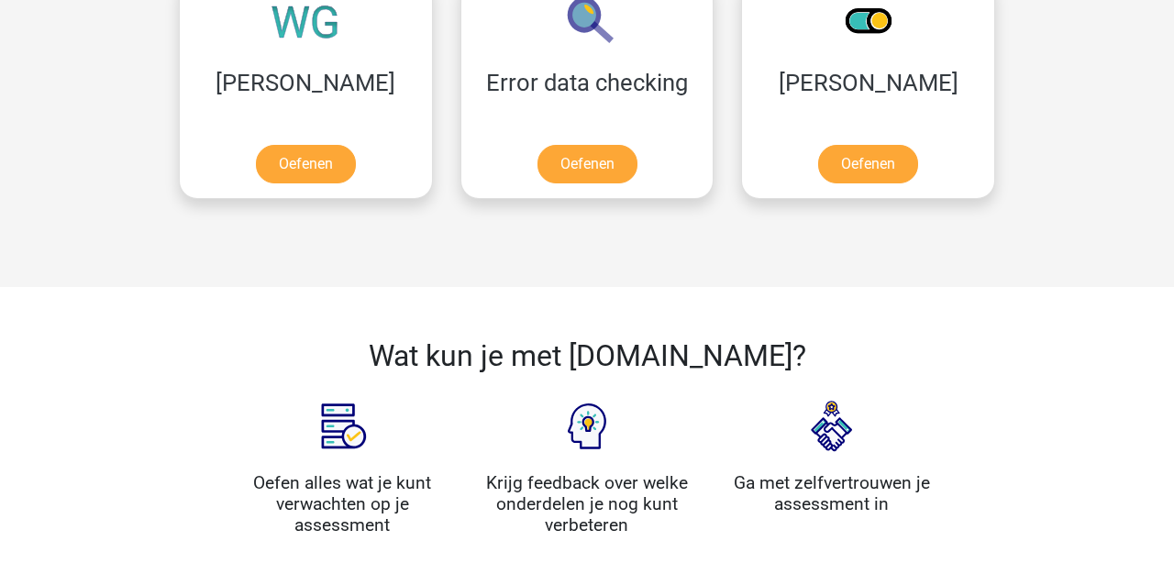
scroll to position [2570, 0]
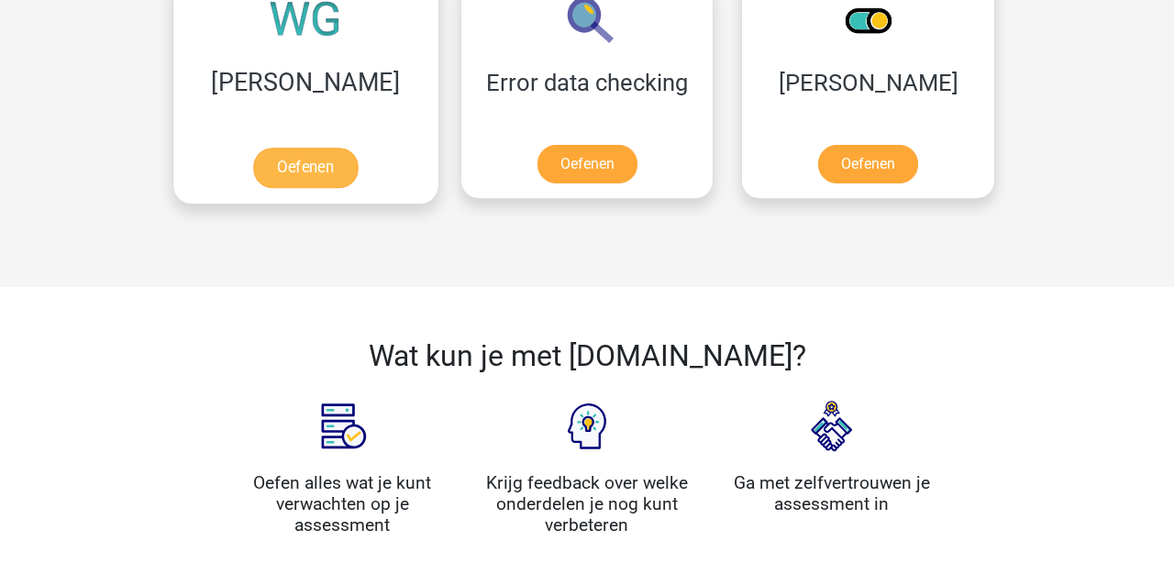
click at [253, 167] on link "Oefenen" at bounding box center [305, 168] width 105 height 40
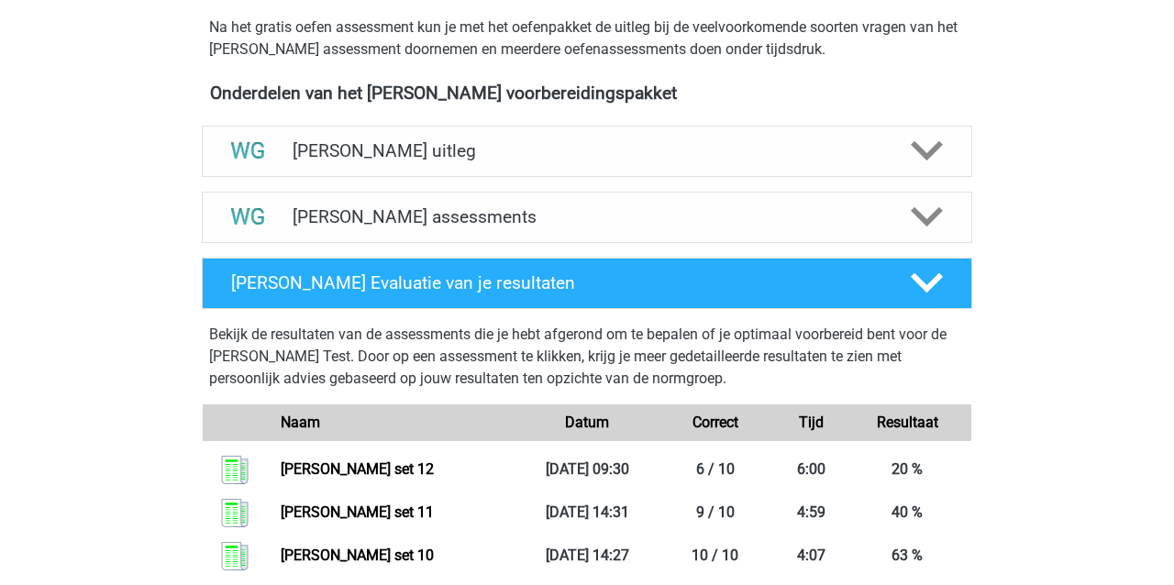
scroll to position [576, 0]
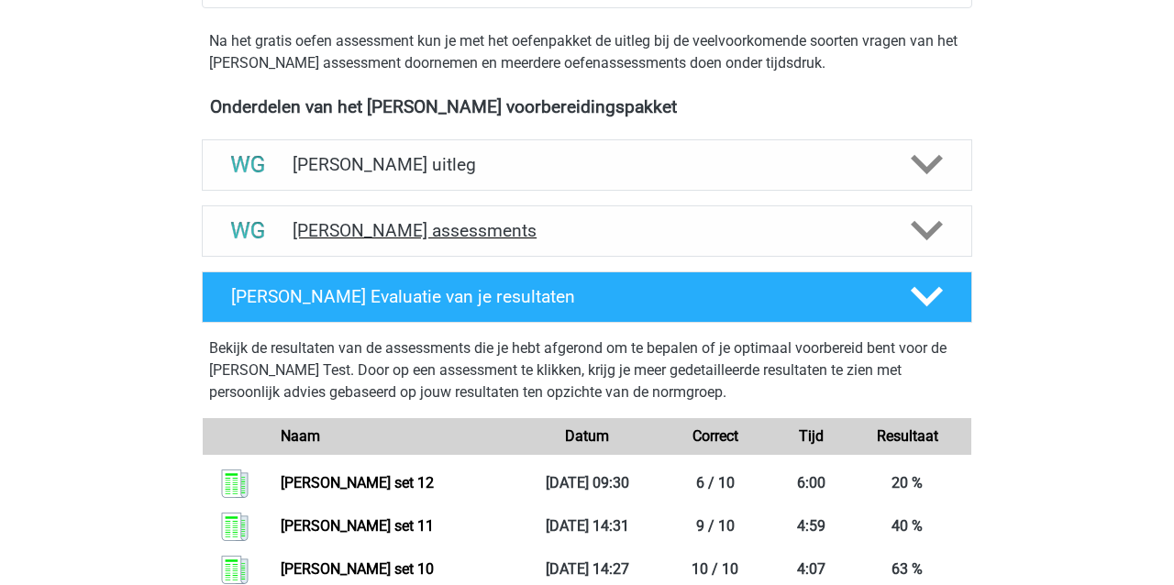
click at [340, 227] on h4 "Watson Glaser assessments" at bounding box center [587, 230] width 589 height 21
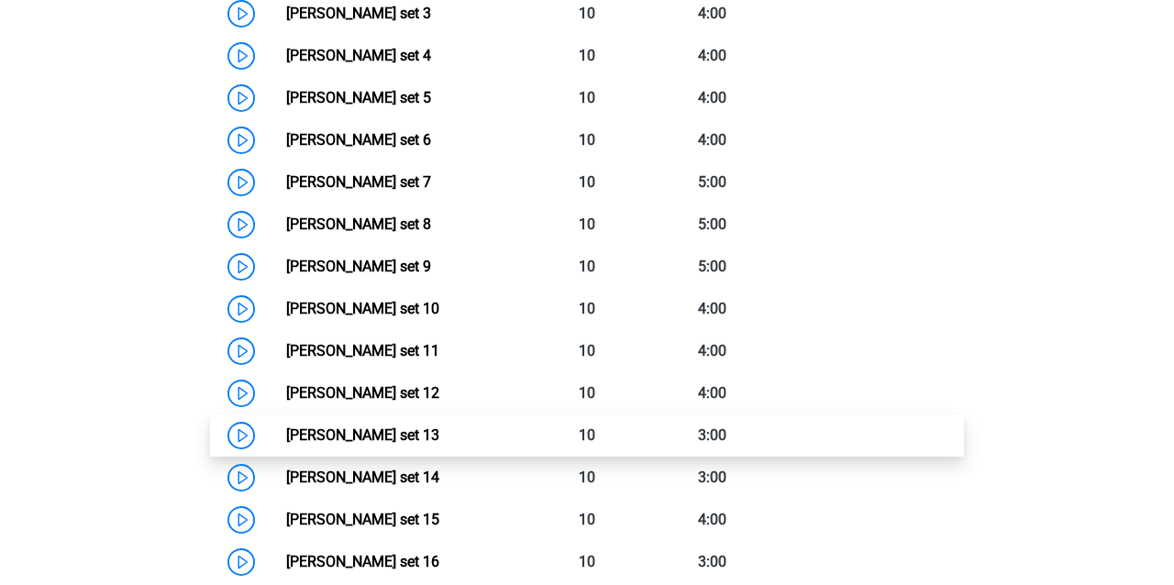
scroll to position [1044, 1]
click at [369, 433] on link "Watson Glaser set 13" at bounding box center [362, 435] width 153 height 17
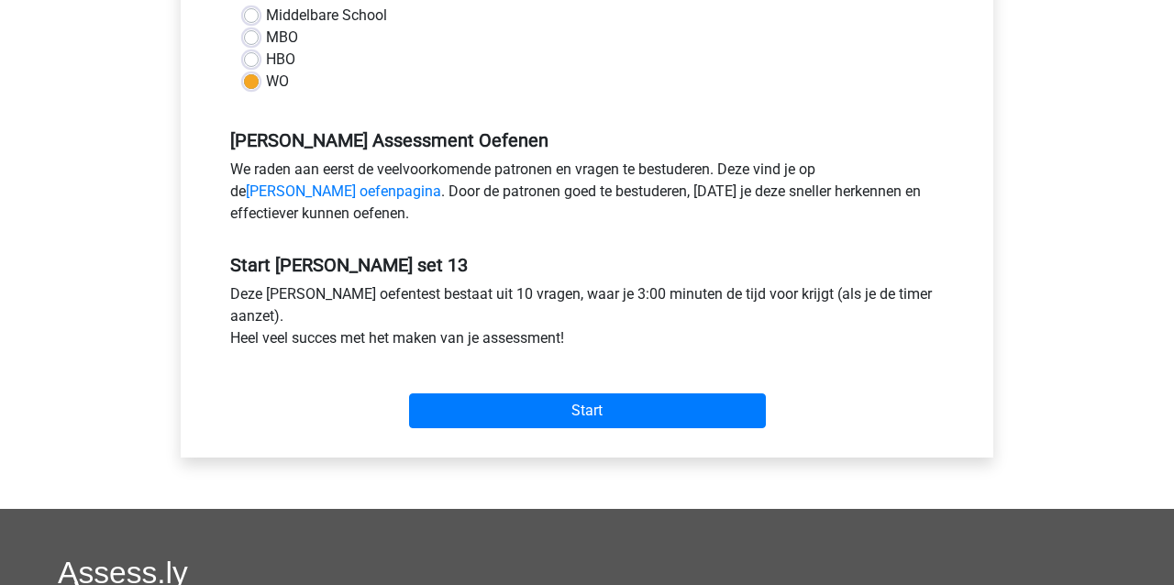
scroll to position [502, 0]
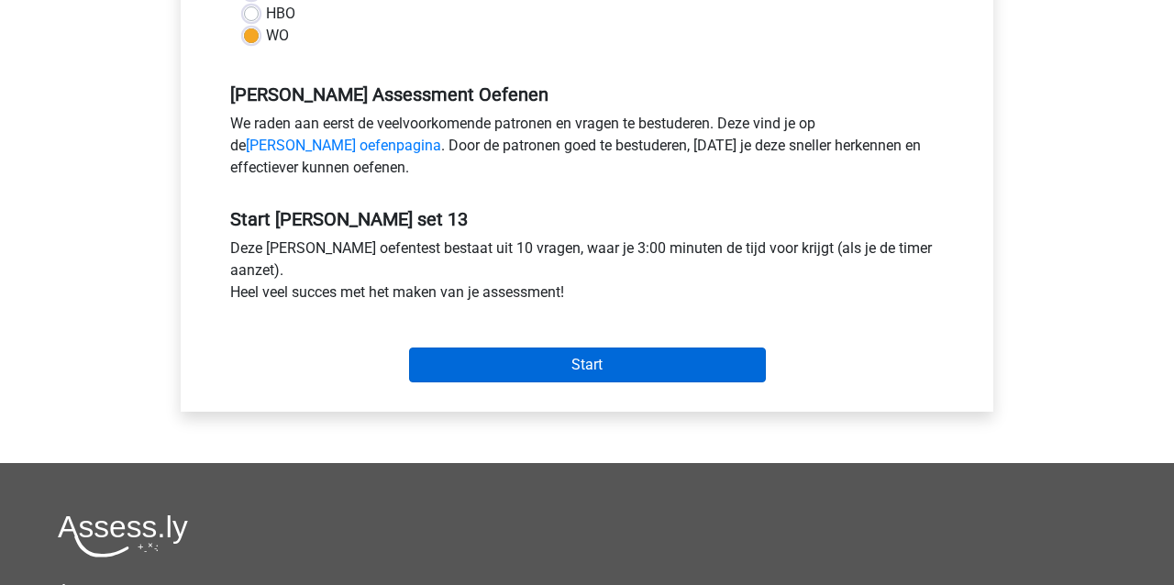
click at [576, 366] on input "Start" at bounding box center [587, 365] width 357 height 35
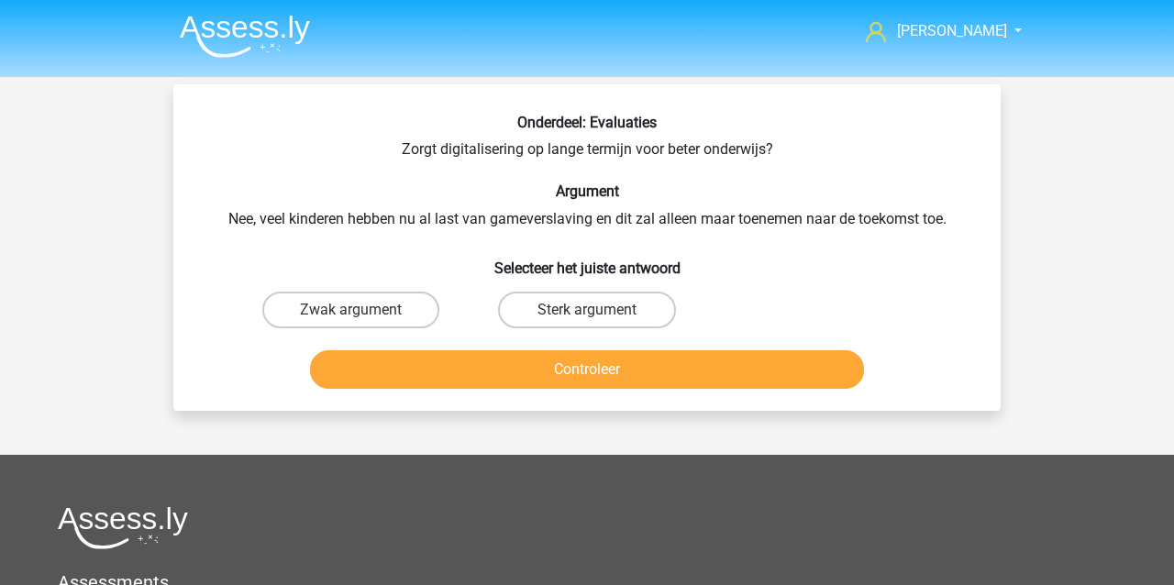
drag, startPoint x: 370, startPoint y: 304, endPoint x: 387, endPoint y: 331, distance: 32.6
click at [371, 305] on label "Zwak argument" at bounding box center [350, 310] width 177 height 37
click at [363, 310] on input "Zwak argument" at bounding box center [357, 316] width 12 height 12
radio input "true"
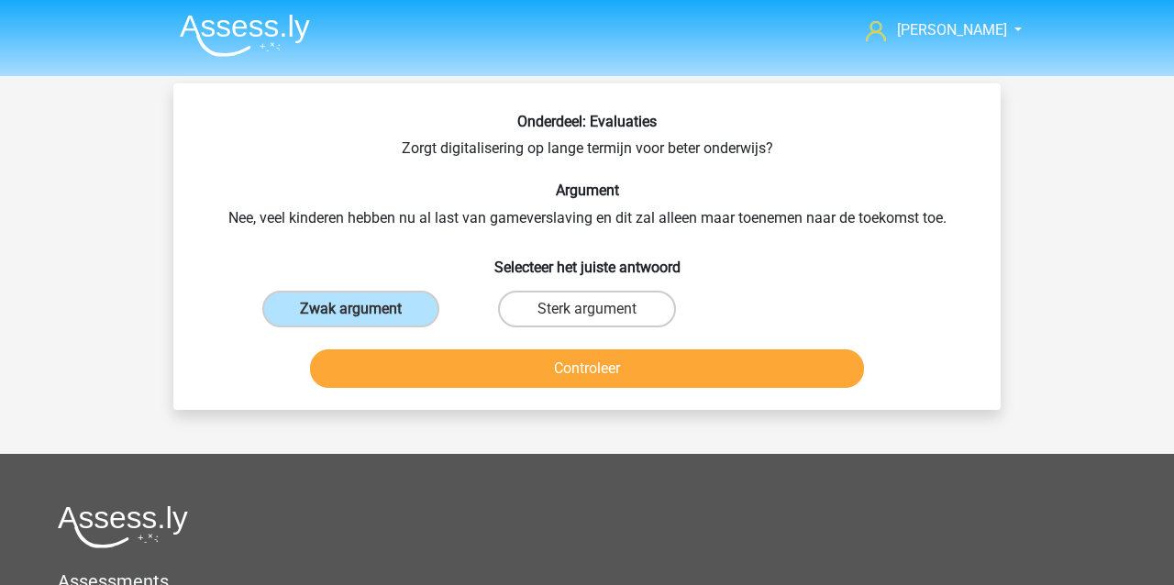
click at [407, 370] on button "Controleer" at bounding box center [587, 368] width 555 height 39
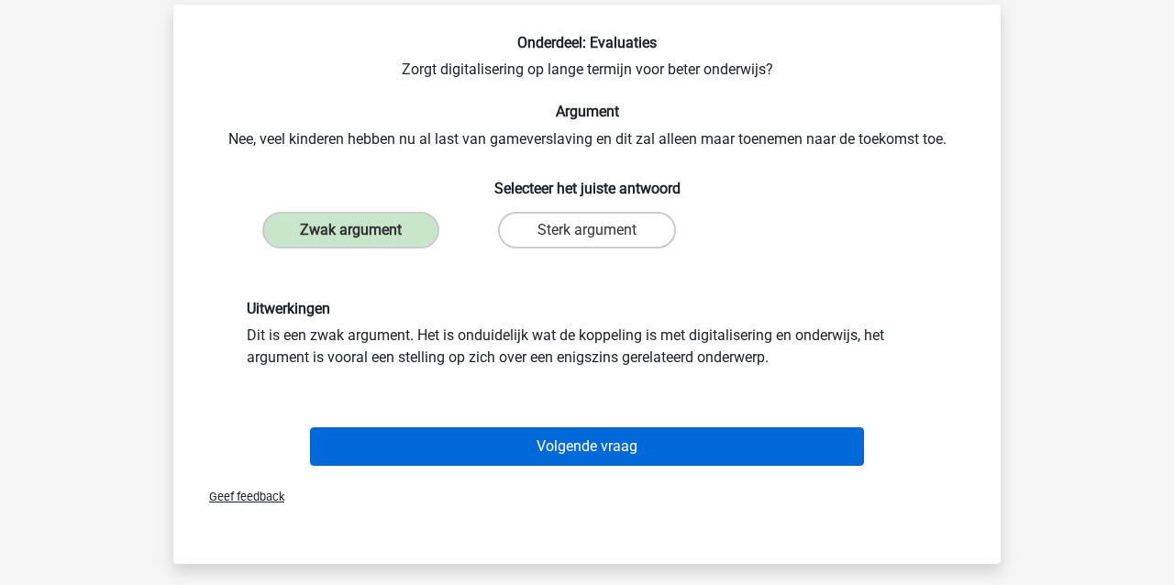
click at [438, 439] on button "Volgende vraag" at bounding box center [587, 446] width 555 height 39
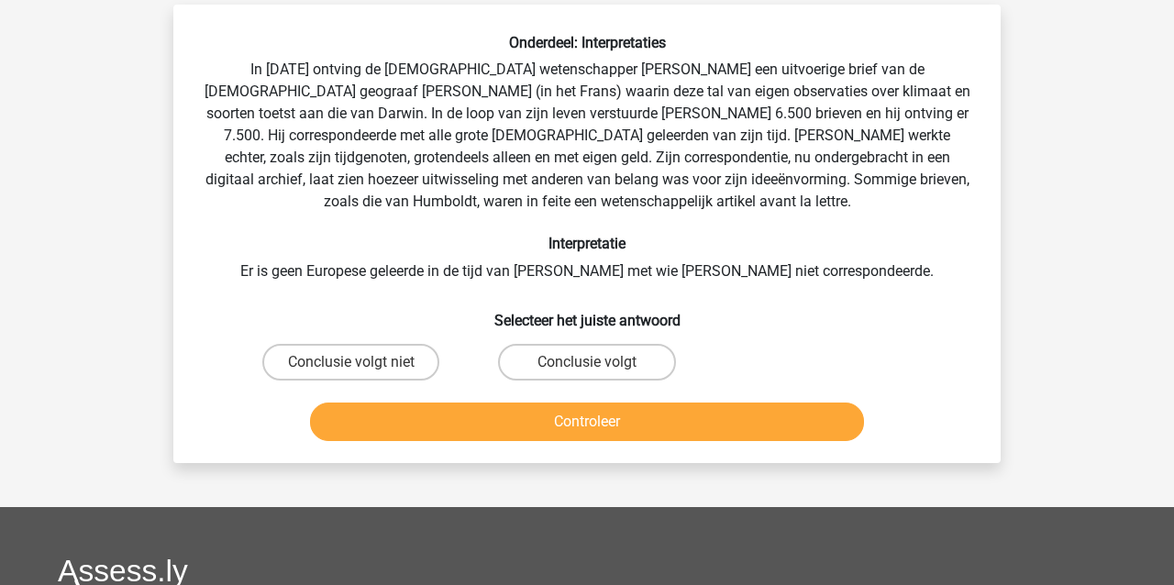
scroll to position [84, 0]
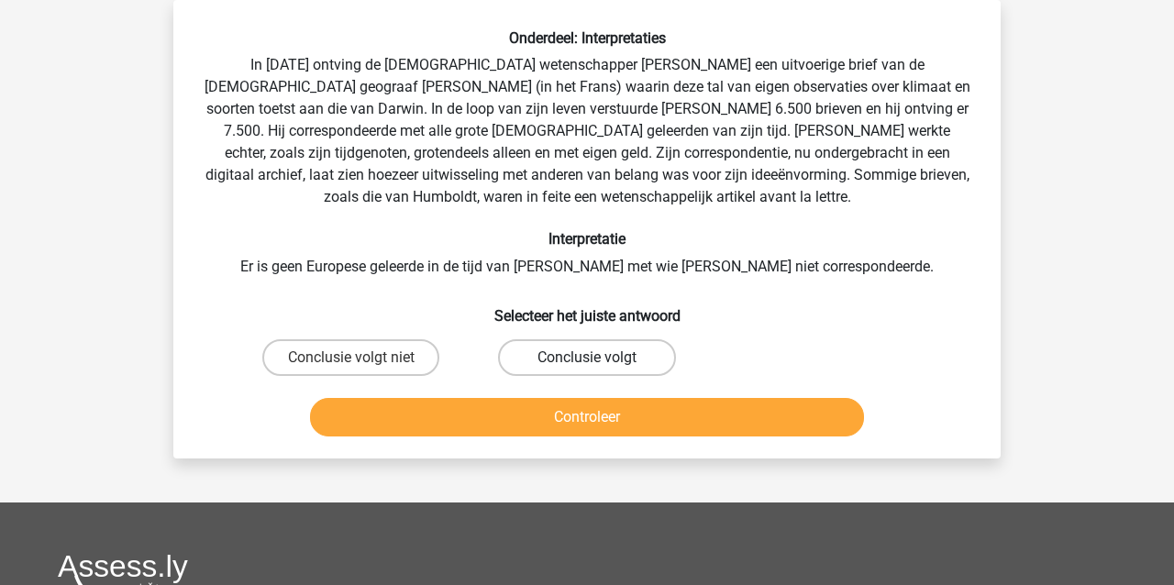
click at [632, 356] on label "Conclusie volgt" at bounding box center [586, 357] width 177 height 37
click at [599, 358] on input "Conclusie volgt" at bounding box center [593, 364] width 12 height 12
radio input "true"
click at [627, 416] on button "Controleer" at bounding box center [587, 417] width 555 height 39
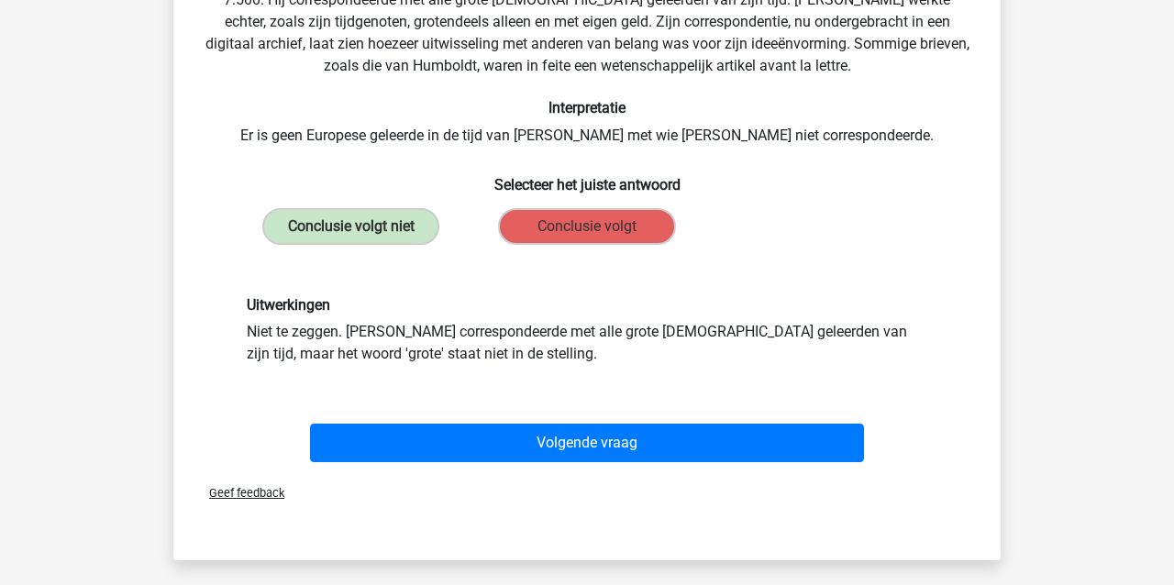
scroll to position [218, 0]
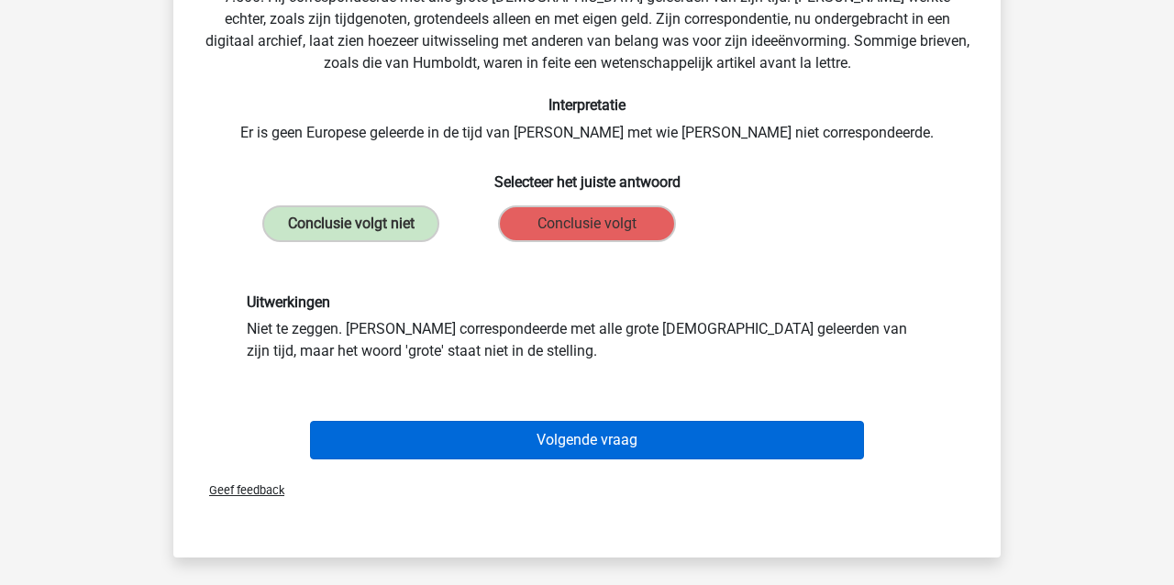
click at [665, 446] on button "Volgende vraag" at bounding box center [587, 440] width 555 height 39
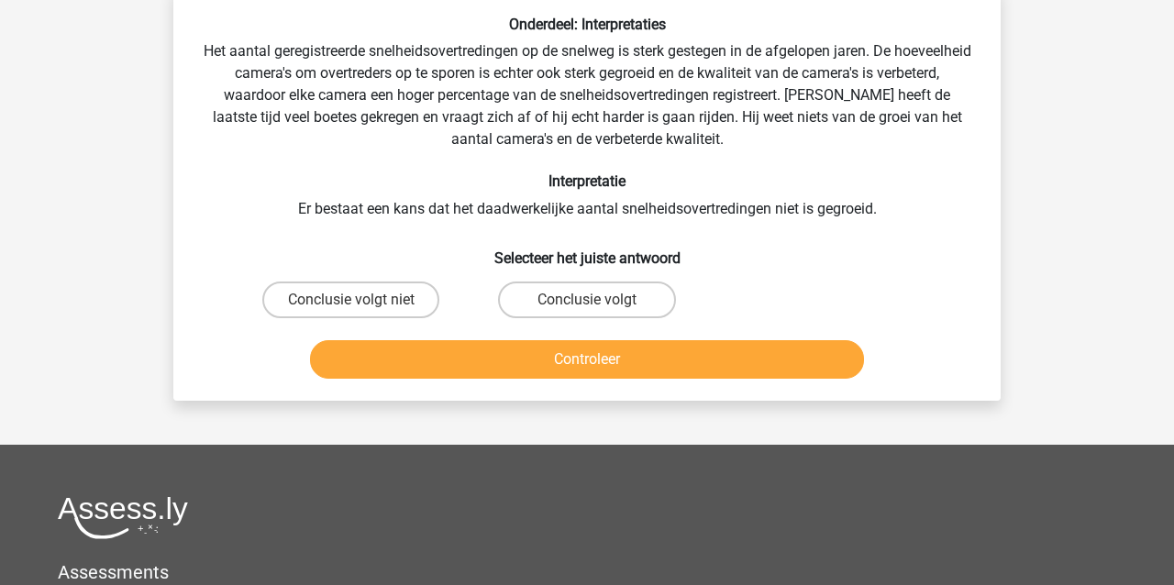
scroll to position [84, 0]
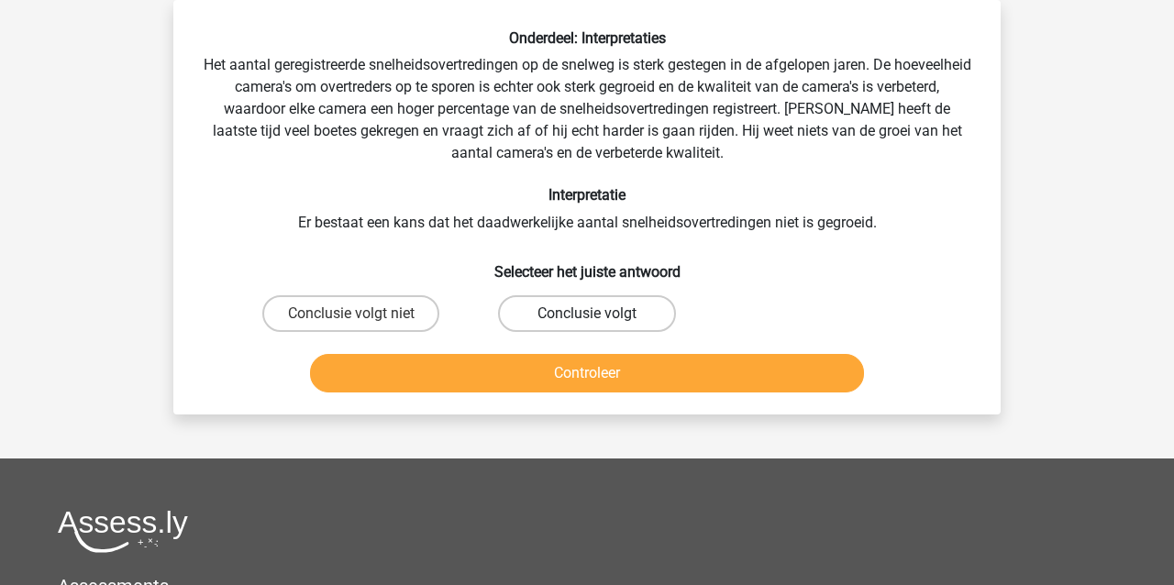
click at [623, 308] on label "Conclusie volgt" at bounding box center [586, 313] width 177 height 37
click at [599, 314] on input "Conclusie volgt" at bounding box center [593, 320] width 12 height 12
radio input "true"
click at [576, 376] on button "Controleer" at bounding box center [587, 373] width 555 height 39
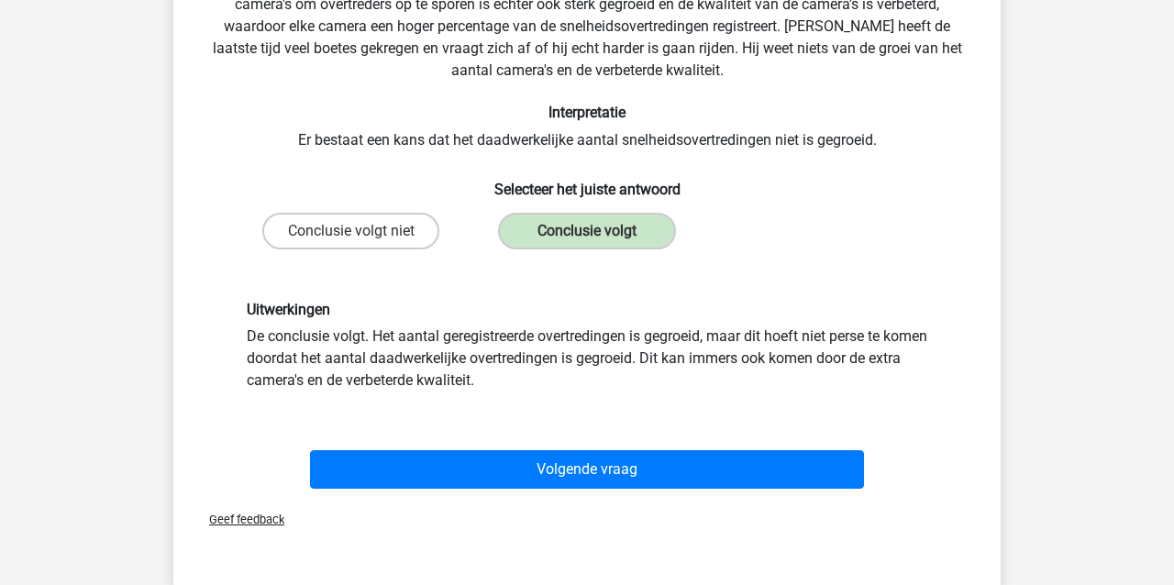
scroll to position [126, 0]
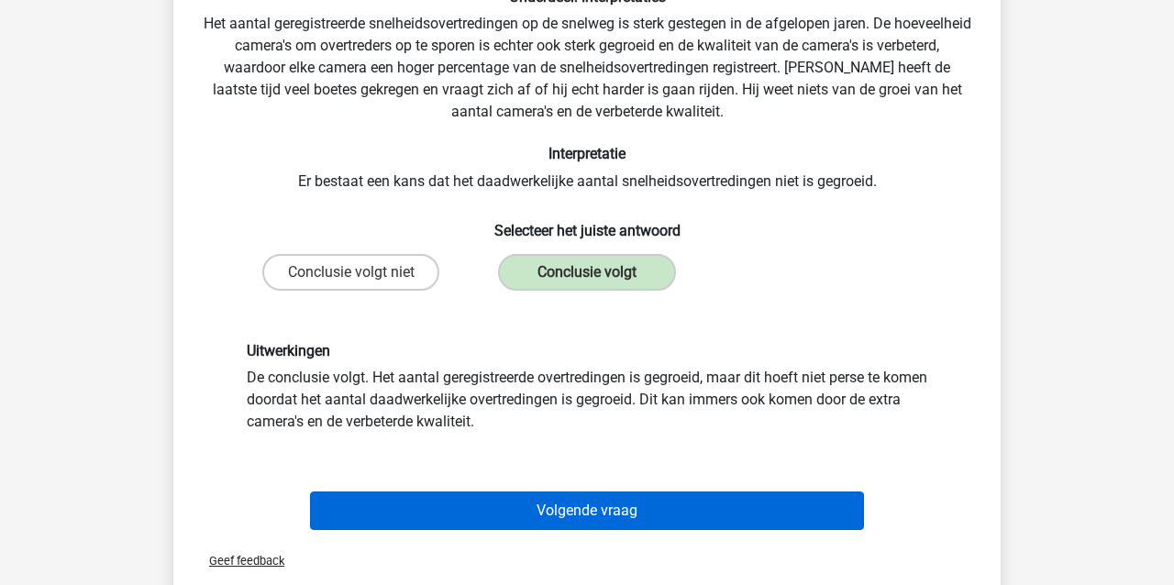
click at [621, 516] on button "Volgende vraag" at bounding box center [587, 511] width 555 height 39
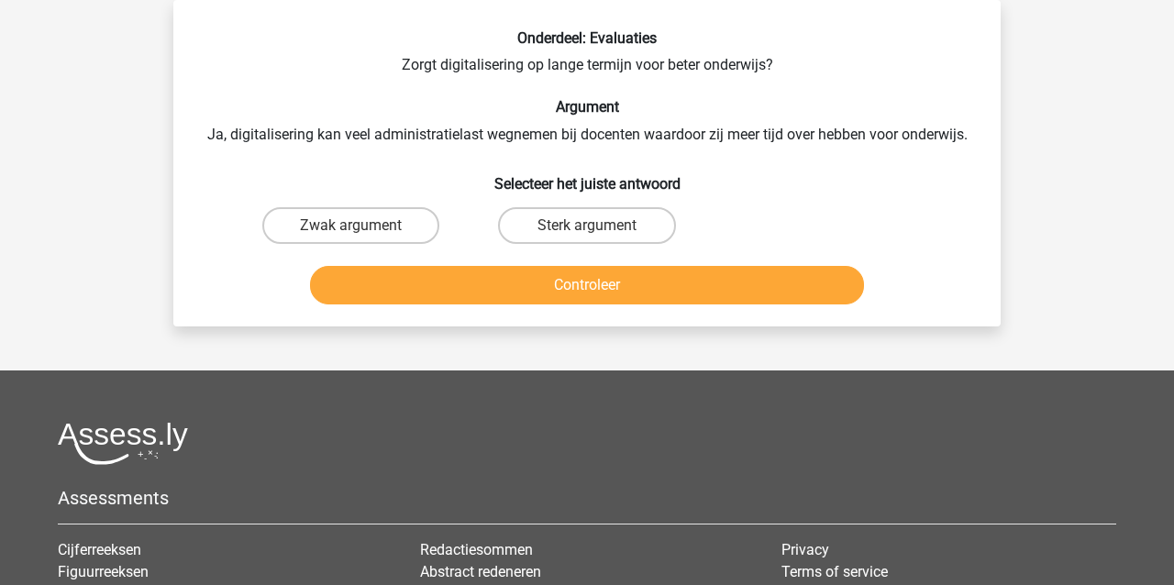
drag, startPoint x: 616, startPoint y: 231, endPoint x: 604, endPoint y: 244, distance: 17.5
click at [616, 230] on label "Sterk argument" at bounding box center [586, 225] width 177 height 37
click at [599, 230] on input "Sterk argument" at bounding box center [593, 232] width 12 height 12
radio input "true"
click at [611, 292] on button "Controleer" at bounding box center [587, 285] width 555 height 39
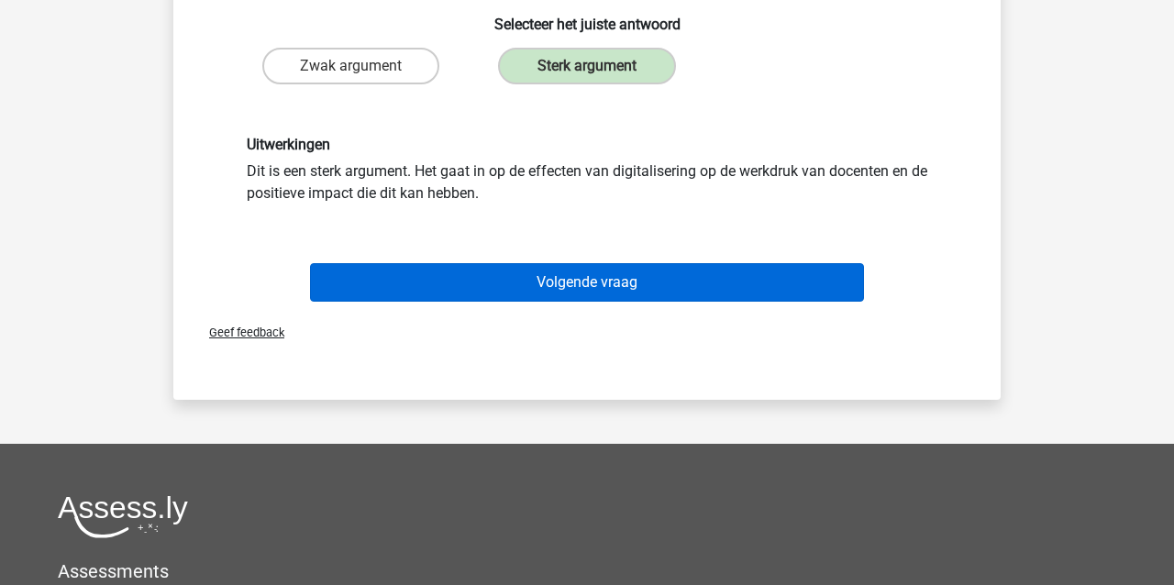
click at [583, 290] on button "Volgende vraag" at bounding box center [587, 282] width 555 height 39
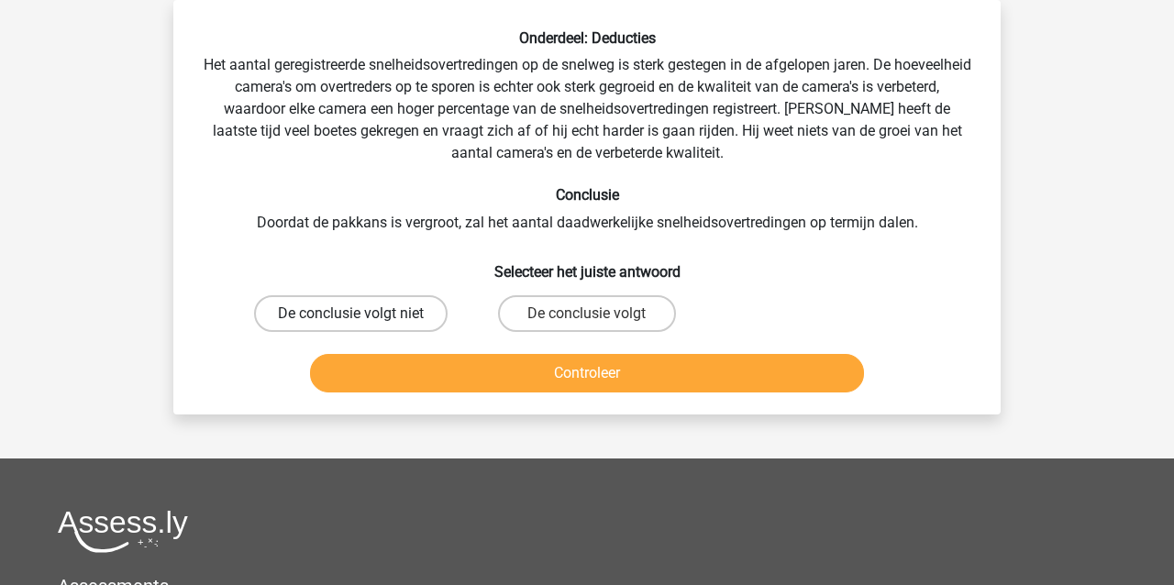
click at [307, 316] on label "De conclusie volgt niet" at bounding box center [351, 313] width 194 height 37
click at [351, 316] on input "De conclusie volgt niet" at bounding box center [357, 320] width 12 height 12
radio input "true"
click at [391, 378] on button "Controleer" at bounding box center [587, 373] width 555 height 39
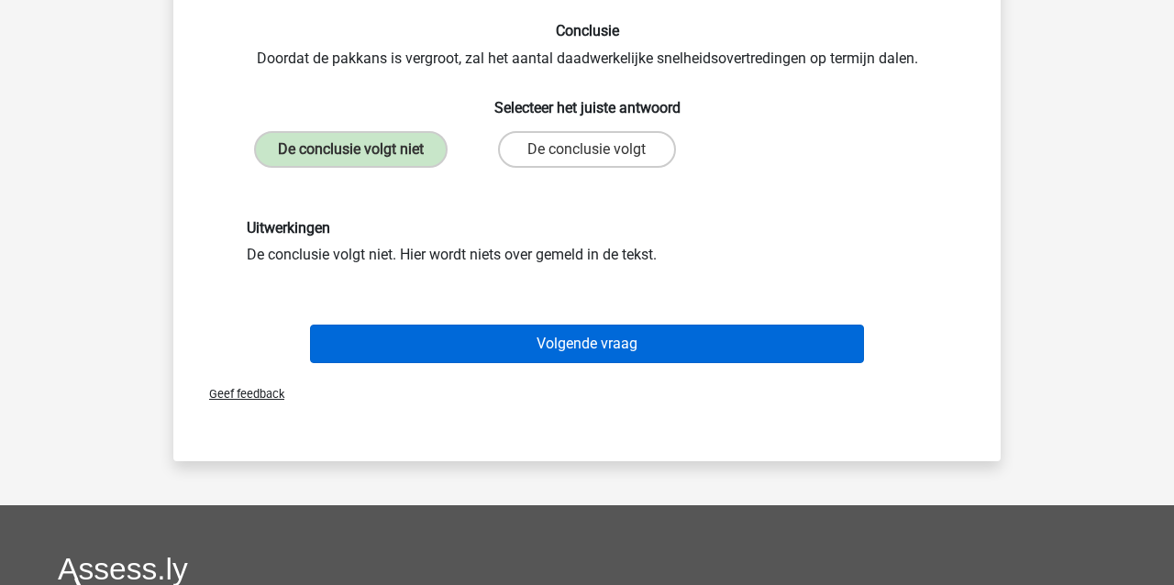
click at [428, 348] on button "Volgende vraag" at bounding box center [587, 344] width 555 height 39
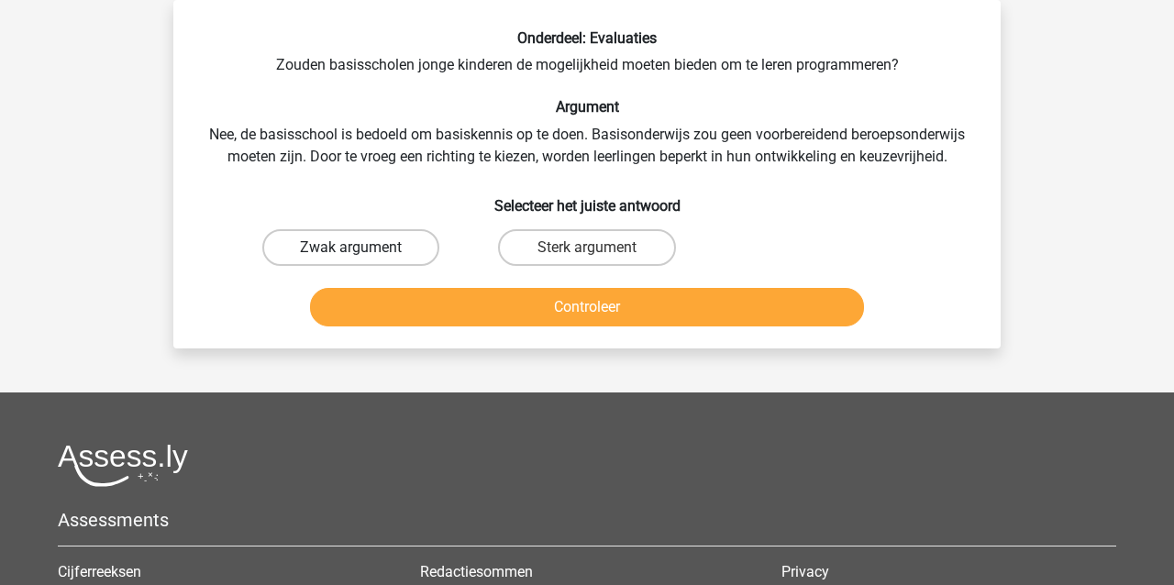
click at [334, 247] on label "Zwak argument" at bounding box center [350, 247] width 177 height 37
click at [351, 248] on input "Zwak argument" at bounding box center [357, 254] width 12 height 12
radio input "true"
click at [400, 313] on button "Controleer" at bounding box center [587, 307] width 555 height 39
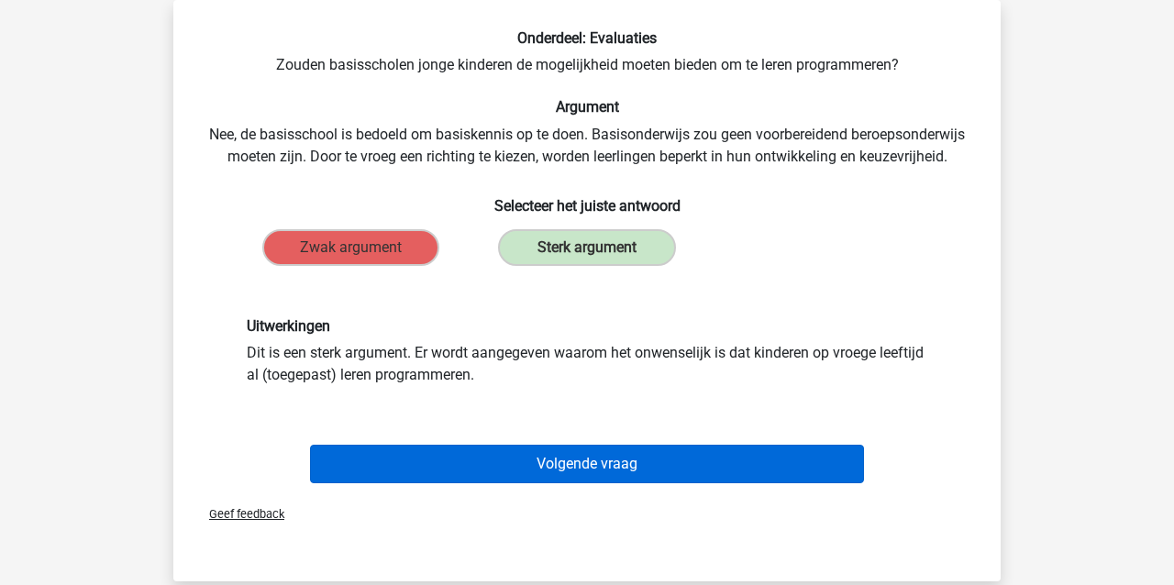
click at [476, 475] on button "Volgende vraag" at bounding box center [587, 464] width 555 height 39
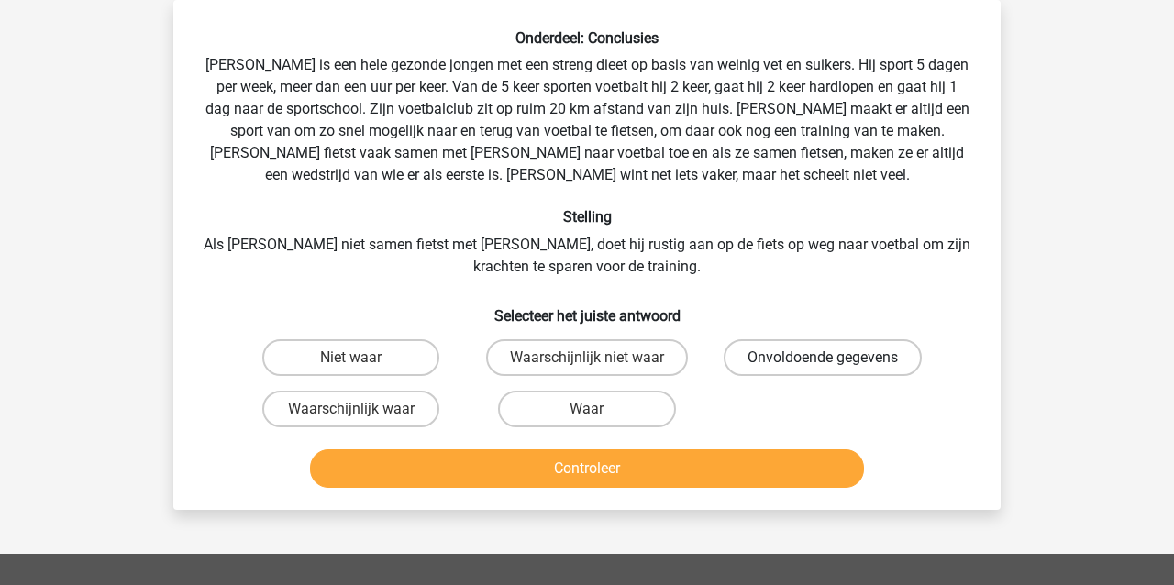
click at [801, 358] on label "Onvoldoende gegevens" at bounding box center [823, 357] width 198 height 37
click at [823, 358] on input "Onvoldoende gegevens" at bounding box center [829, 364] width 12 height 12
radio input "true"
click at [615, 474] on button "Controleer" at bounding box center [587, 468] width 555 height 39
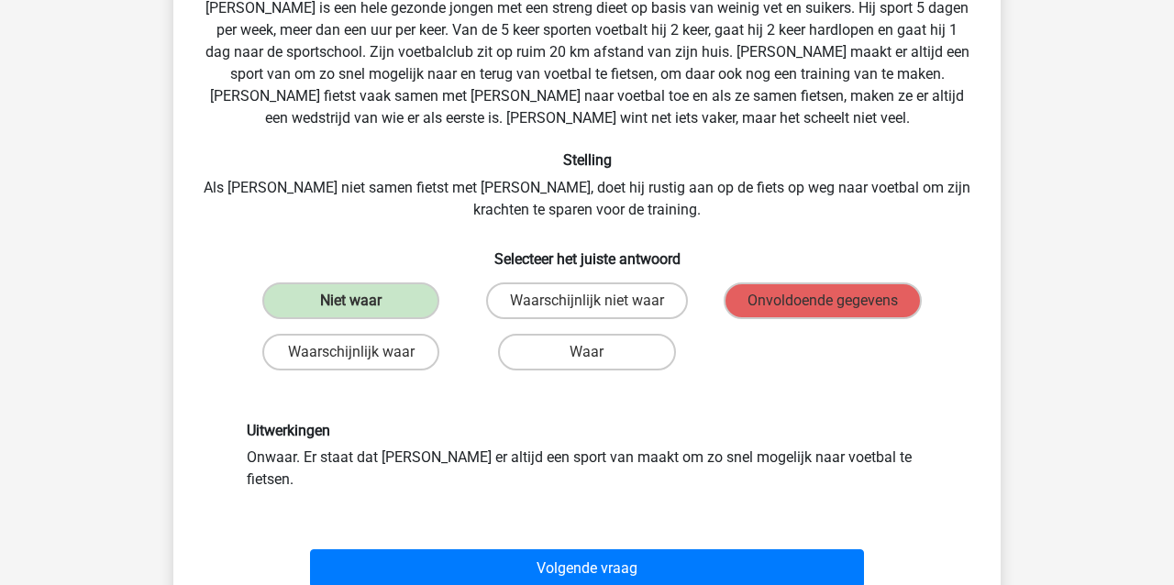
scroll to position [161, 0]
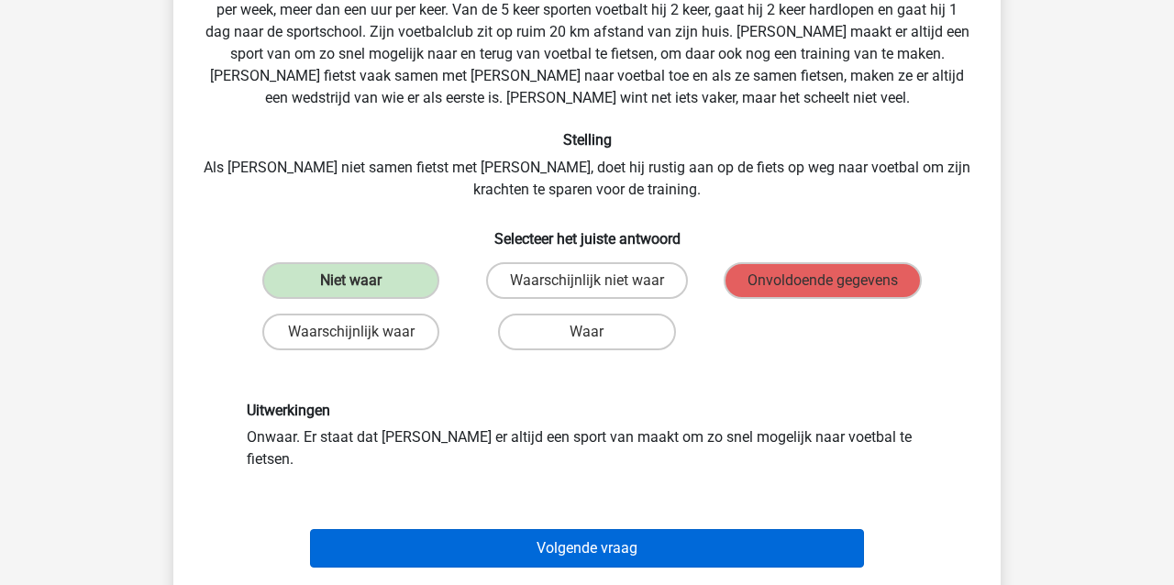
click at [452, 529] on button "Volgende vraag" at bounding box center [587, 548] width 555 height 39
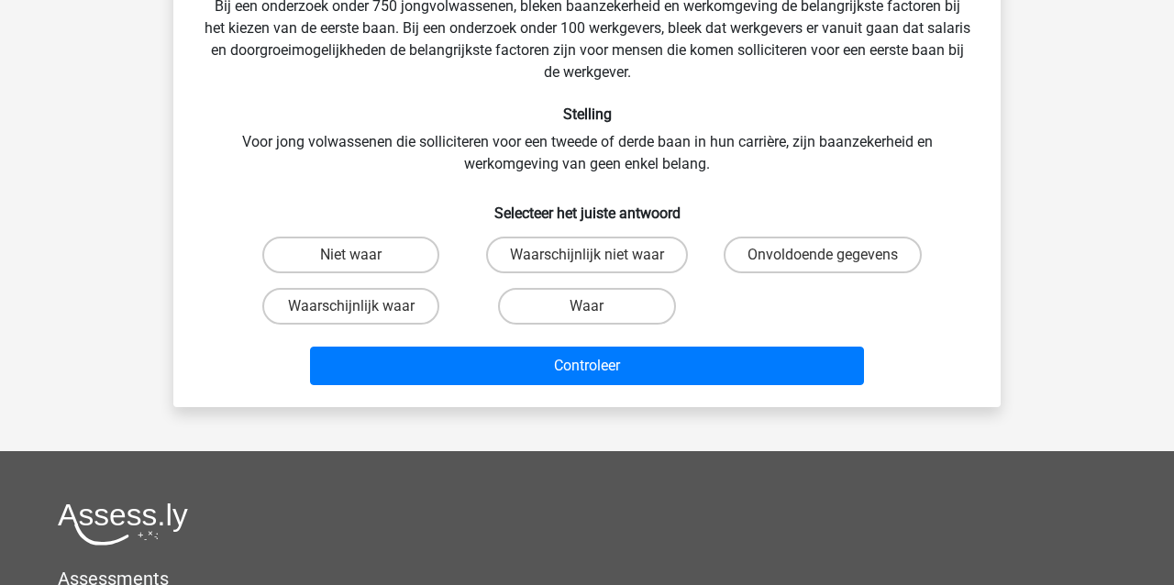
scroll to position [84, 0]
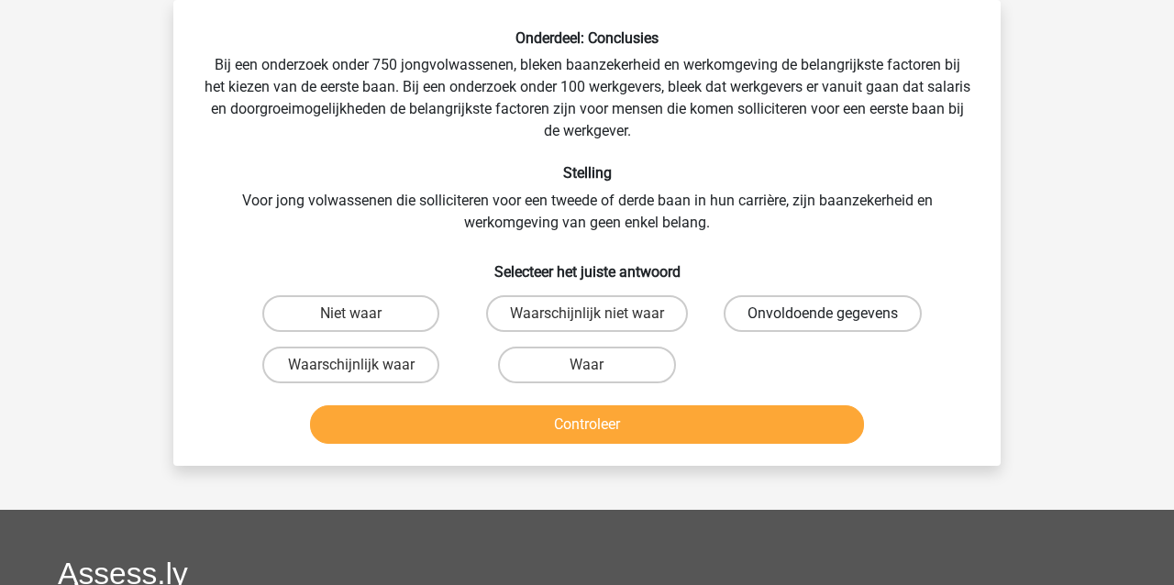
click at [804, 305] on label "Onvoldoende gegevens" at bounding box center [823, 313] width 198 height 37
click at [823, 314] on input "Onvoldoende gegevens" at bounding box center [829, 320] width 12 height 12
radio input "true"
click at [714, 427] on button "Controleer" at bounding box center [587, 424] width 555 height 39
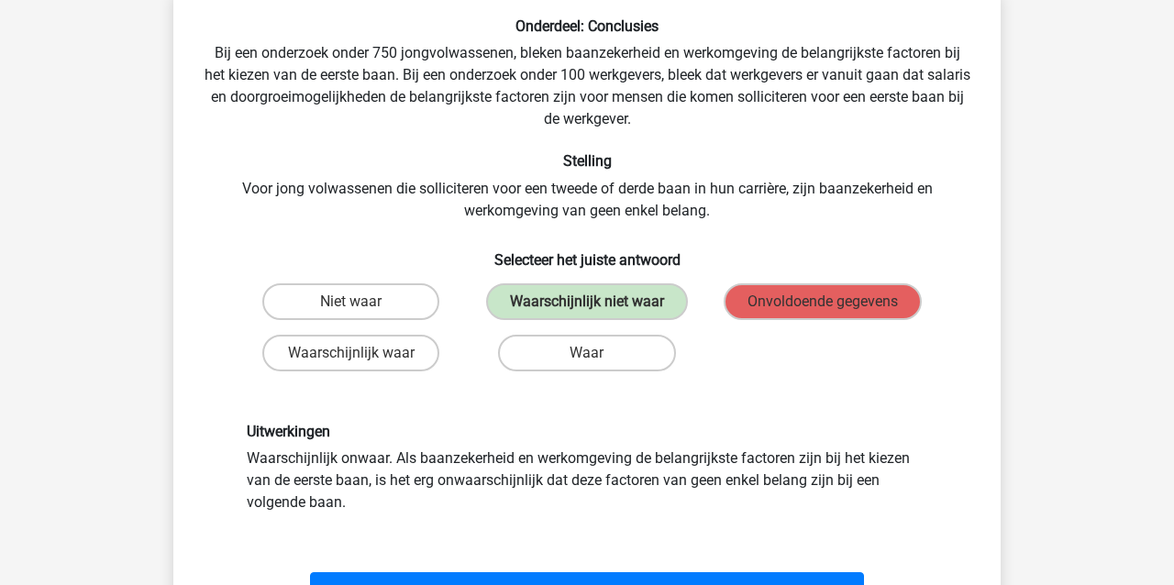
scroll to position [100, 1]
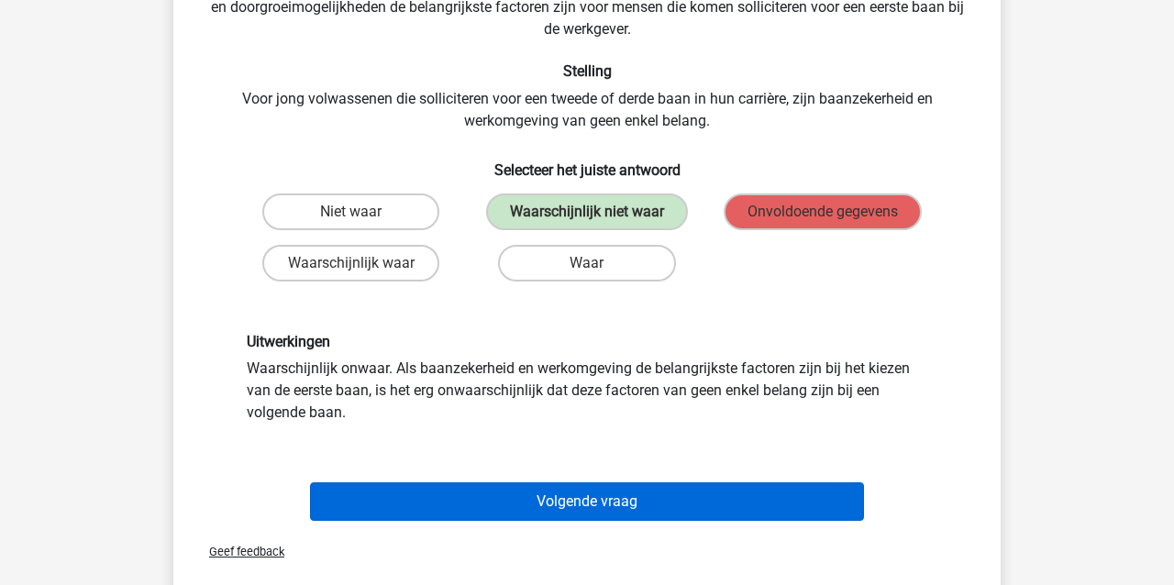
click at [678, 505] on button "Volgende vraag" at bounding box center [587, 501] width 555 height 39
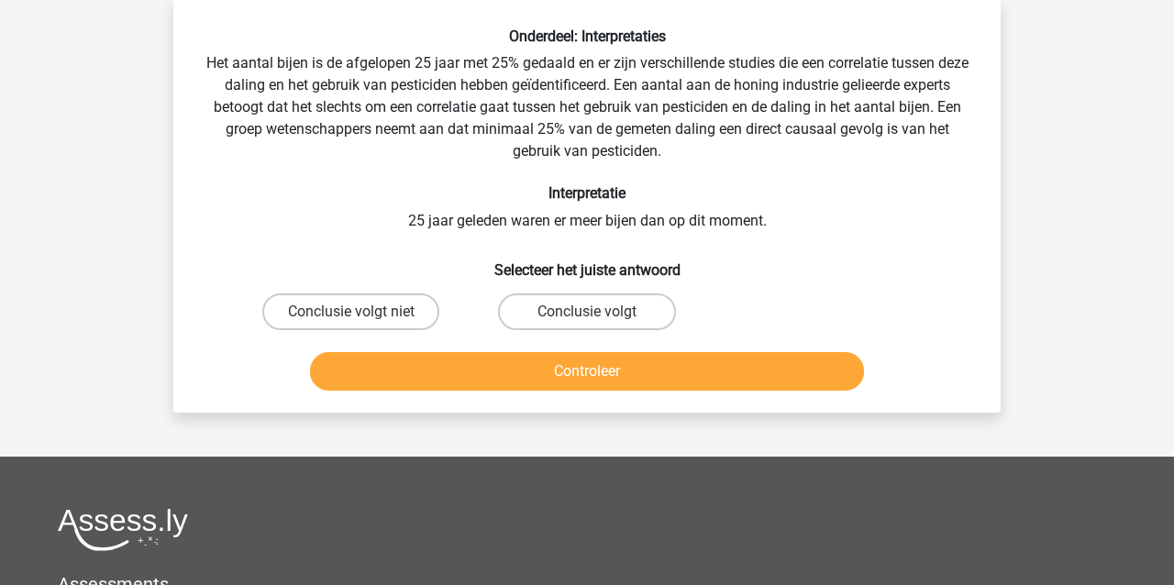
scroll to position [84, 0]
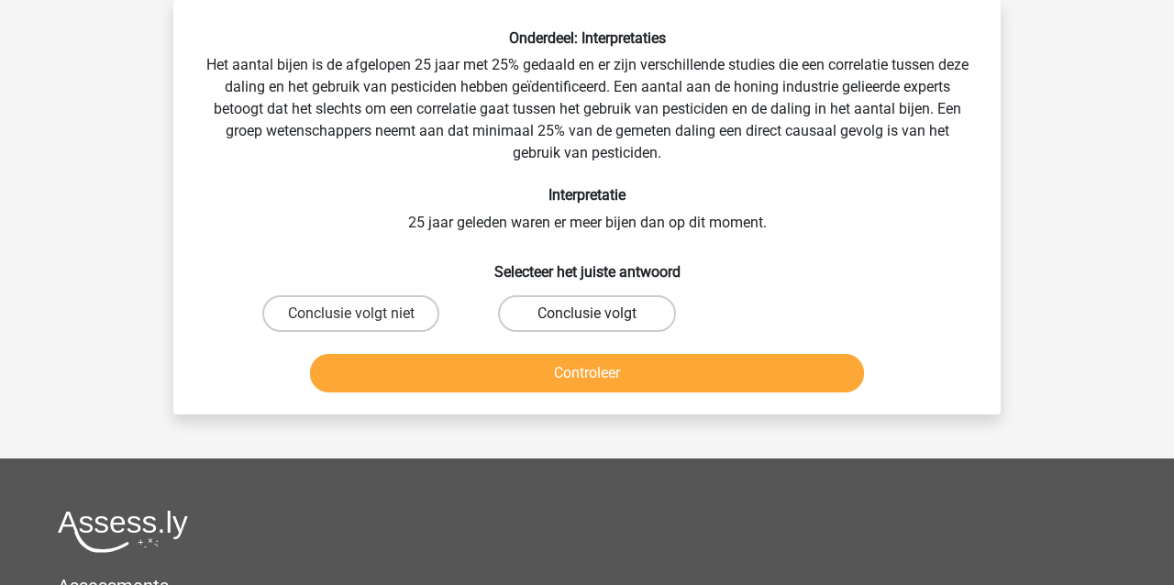
click at [603, 316] on label "Conclusie volgt" at bounding box center [586, 313] width 177 height 37
click at [599, 316] on input "Conclusie volgt" at bounding box center [593, 320] width 12 height 12
radio input "true"
click at [582, 369] on button "Controleer" at bounding box center [587, 373] width 555 height 39
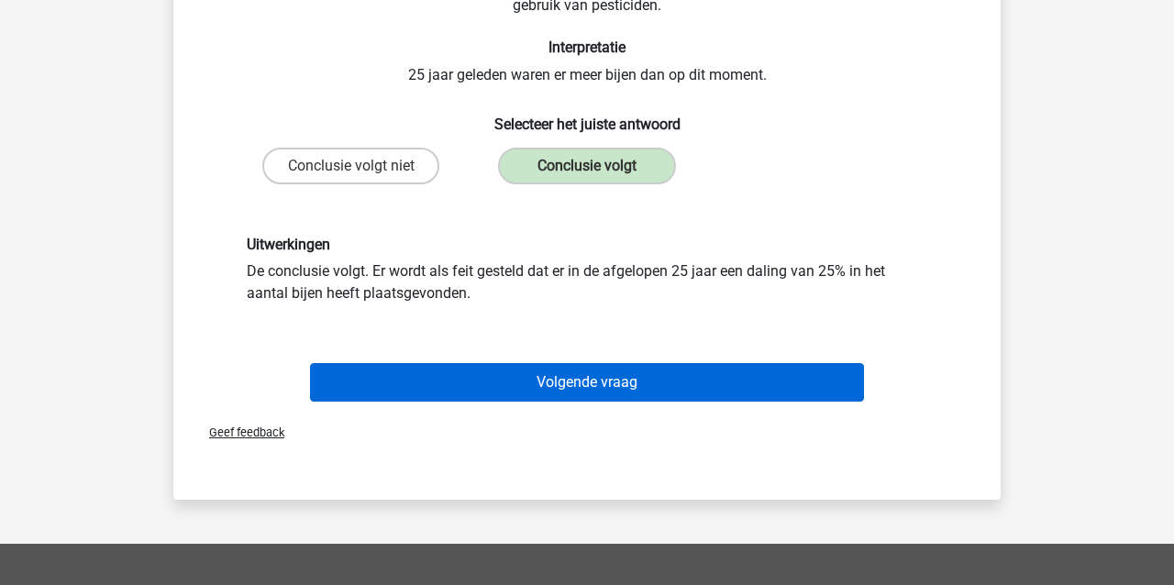
click at [480, 383] on button "Volgende vraag" at bounding box center [587, 382] width 555 height 39
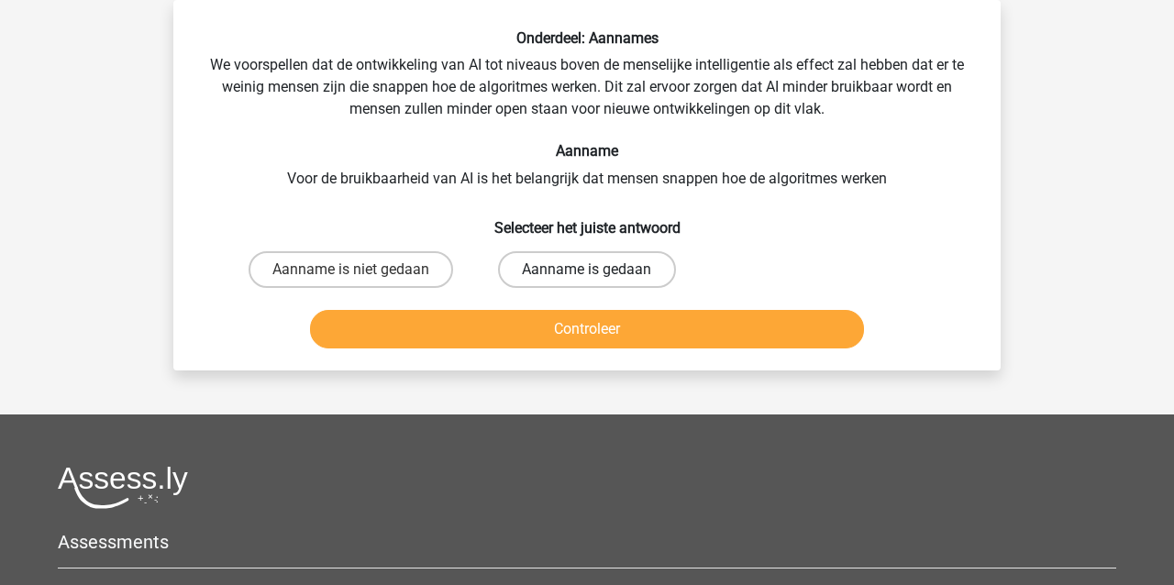
click at [632, 273] on label "Aanname is gedaan" at bounding box center [586, 269] width 177 height 37
click at [599, 273] on input "Aanname is gedaan" at bounding box center [593, 276] width 12 height 12
radio input "true"
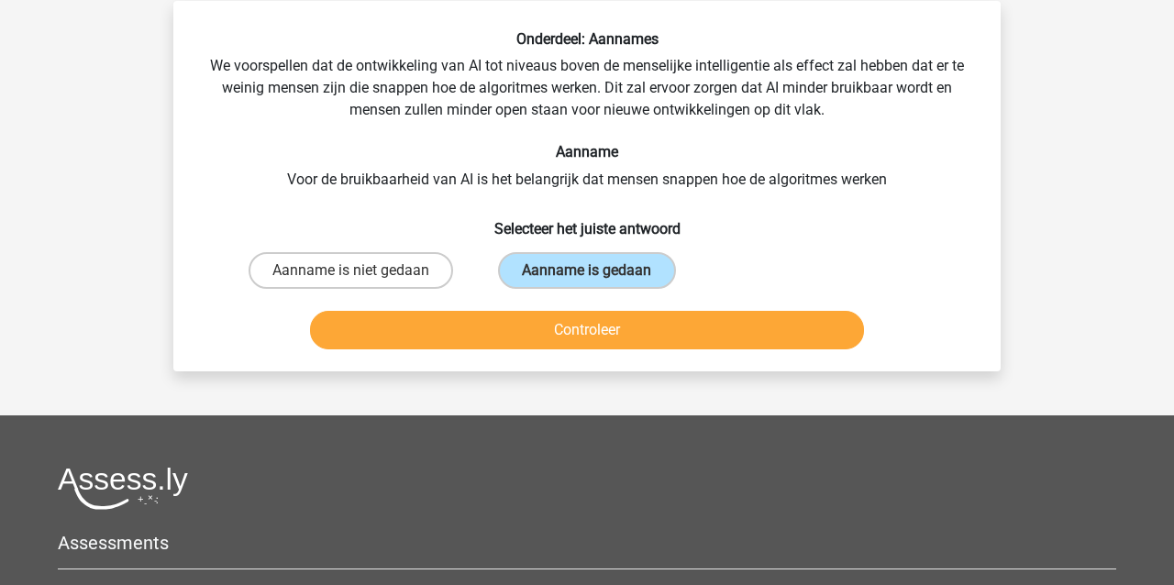
click at [636, 329] on button "Controleer" at bounding box center [587, 330] width 555 height 39
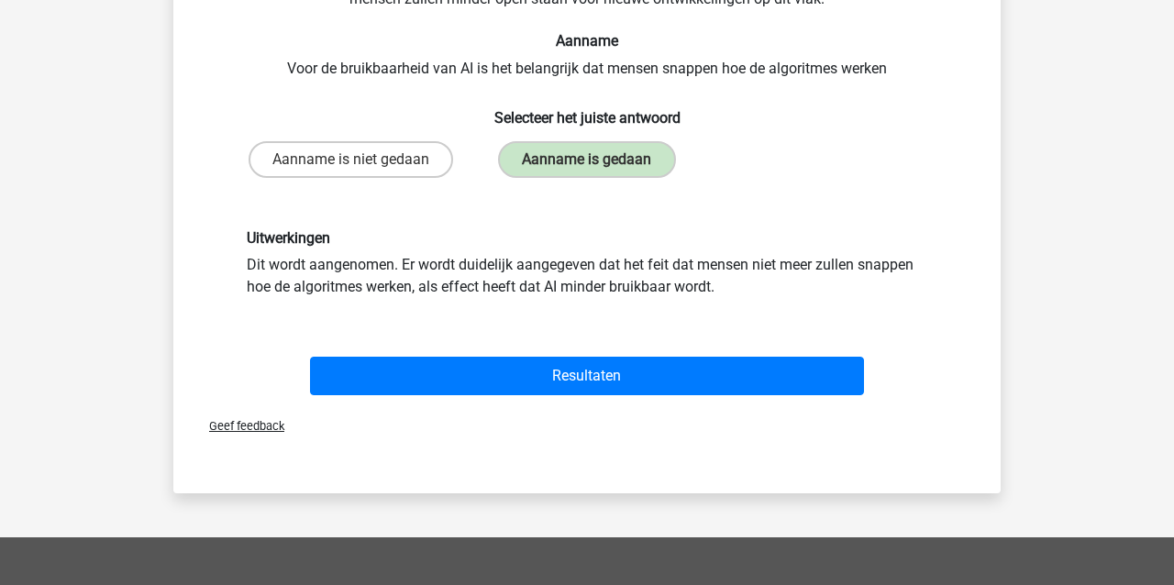
scroll to position [197, 0]
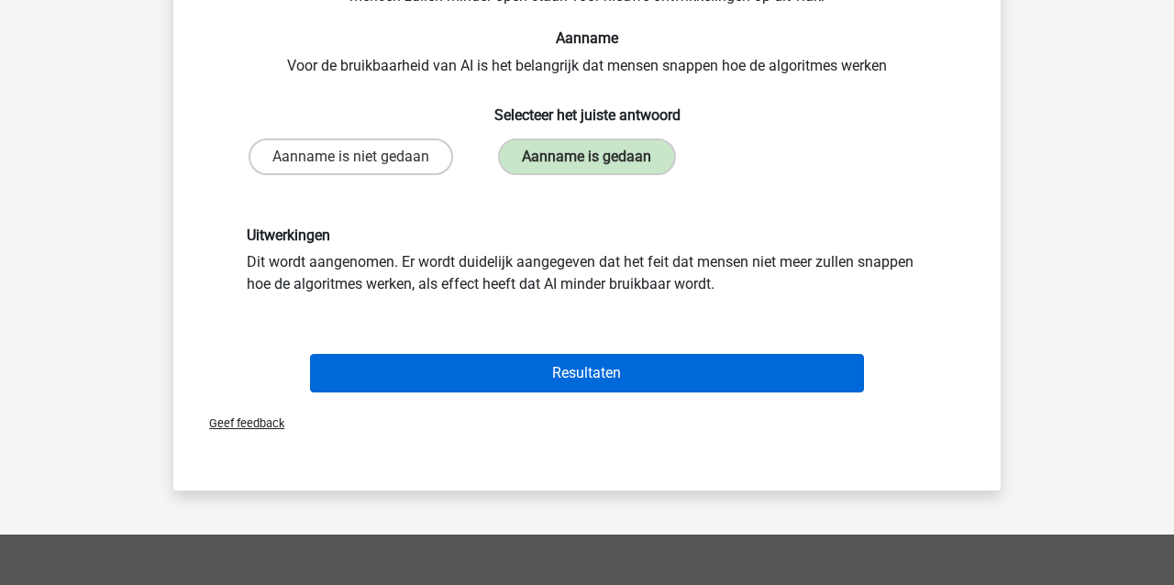
click at [649, 362] on button "Resultaten" at bounding box center [587, 373] width 555 height 39
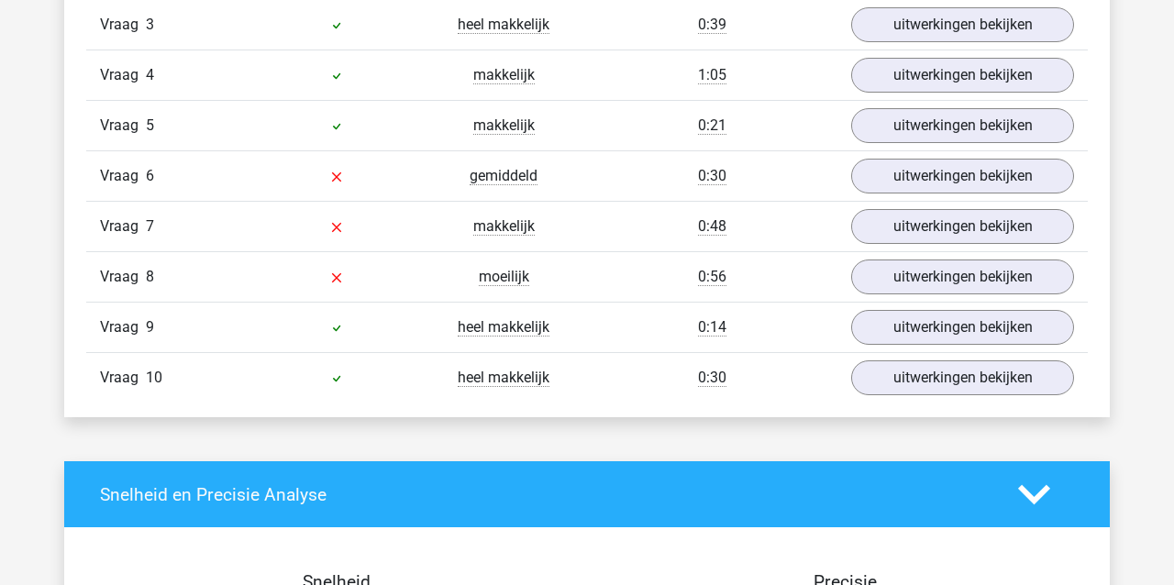
scroll to position [1361, 0]
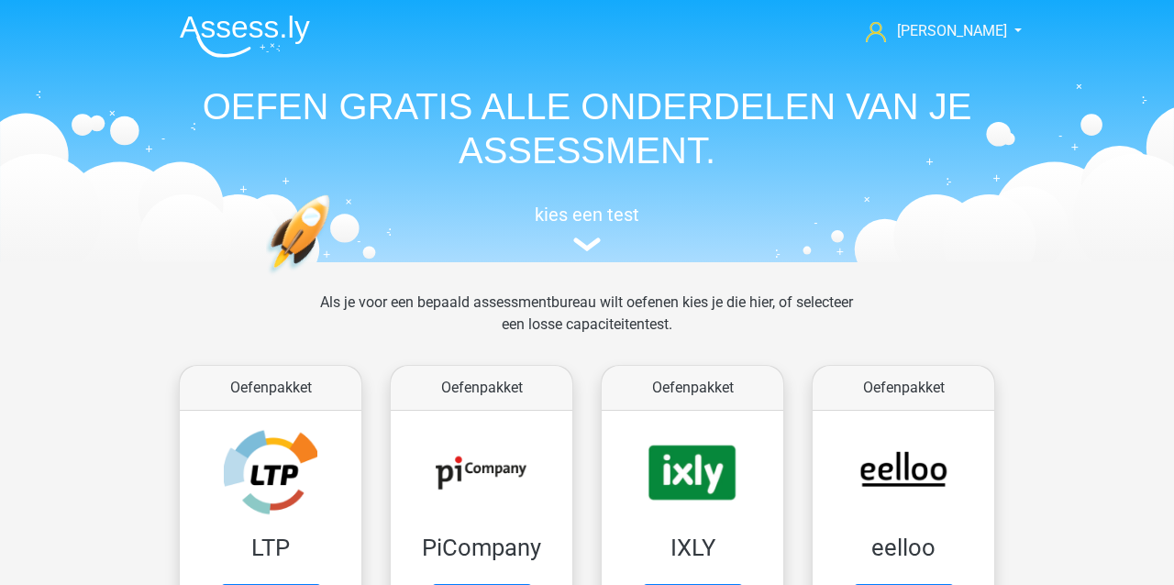
scroll to position [2570, 0]
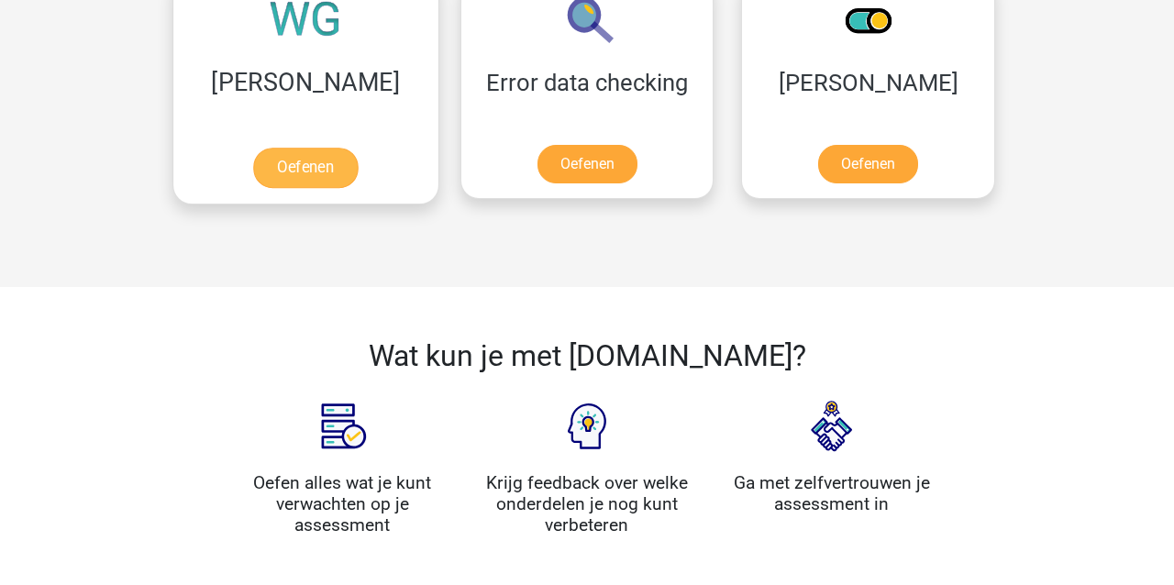
click at [271, 177] on link "Oefenen" at bounding box center [305, 168] width 105 height 40
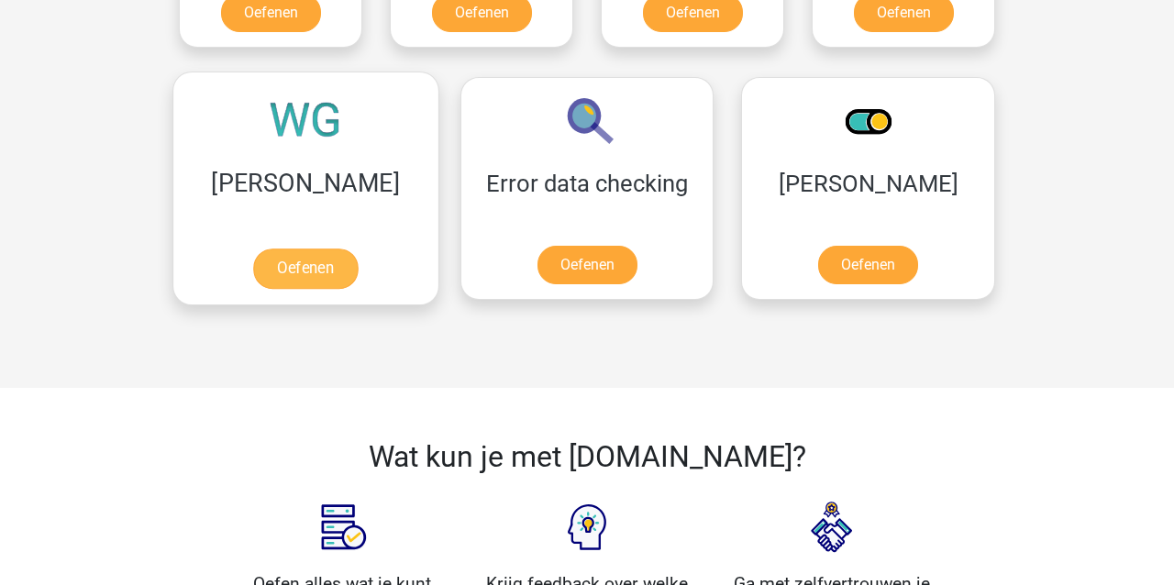
scroll to position [2468, 0]
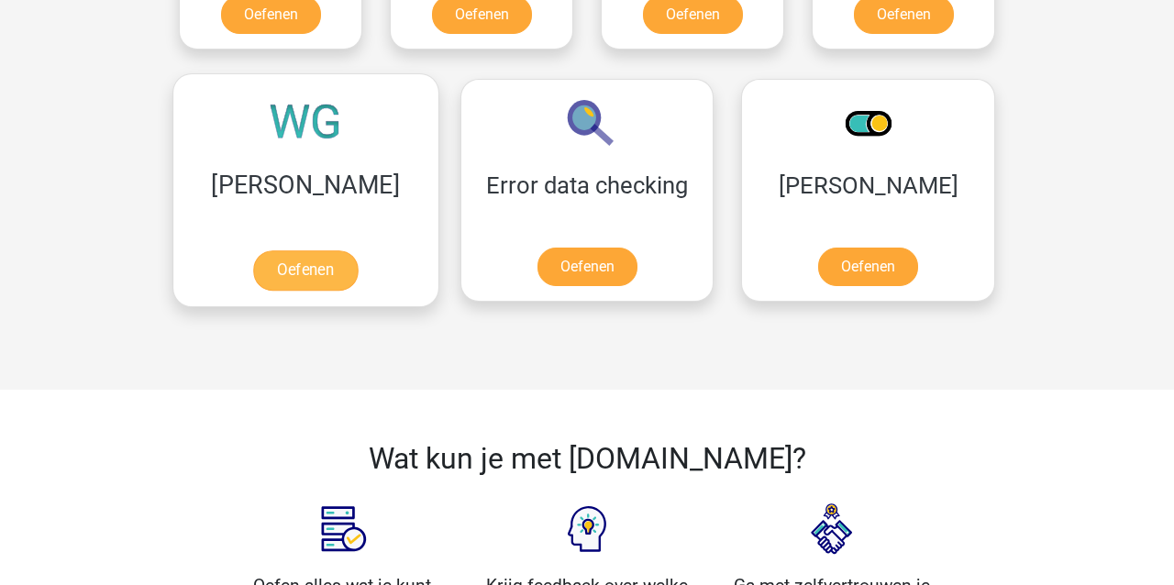
click at [262, 250] on link "Oefenen" at bounding box center [305, 270] width 105 height 40
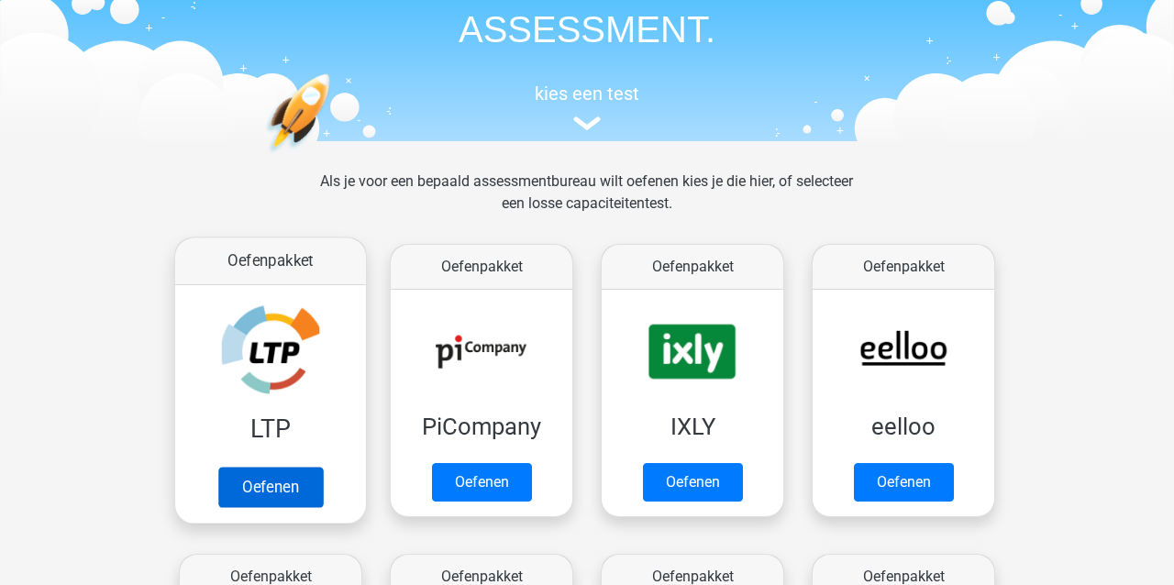
scroll to position [124, 0]
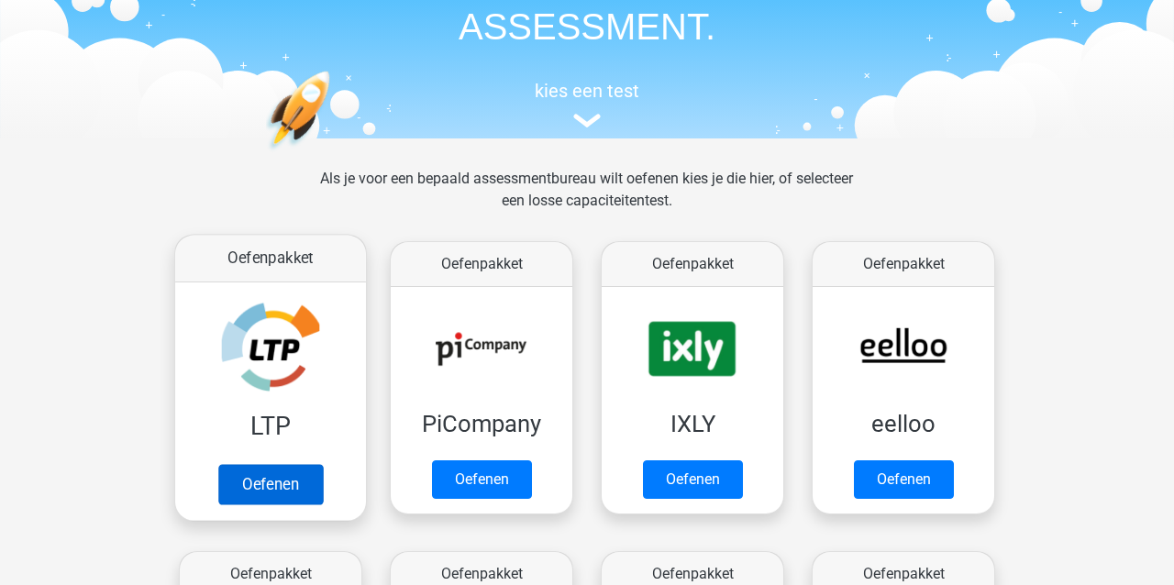
click at [278, 478] on link "Oefenen" at bounding box center [270, 484] width 105 height 40
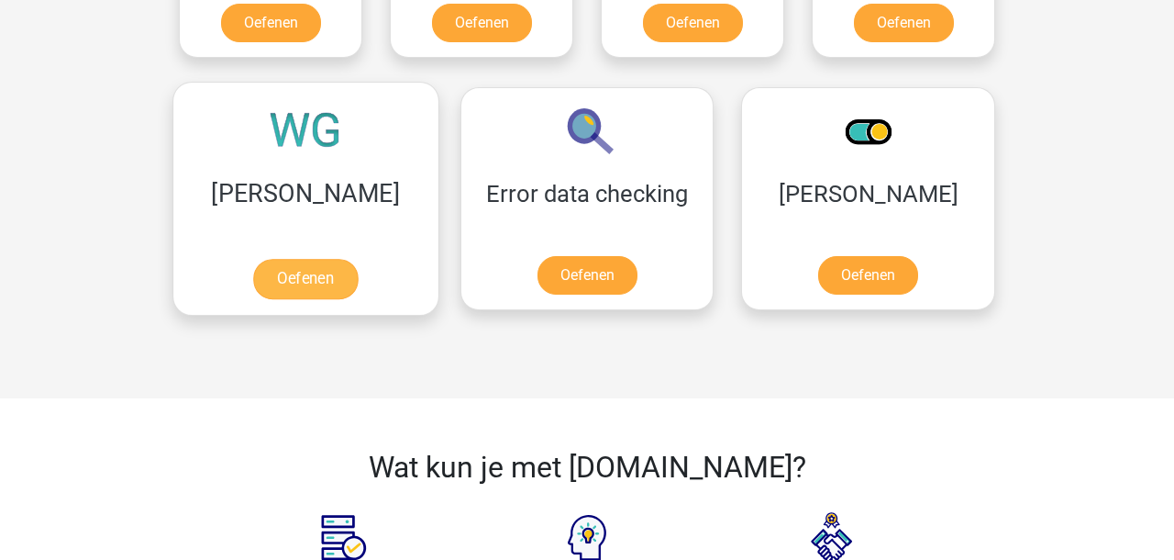
scroll to position [1650, 0]
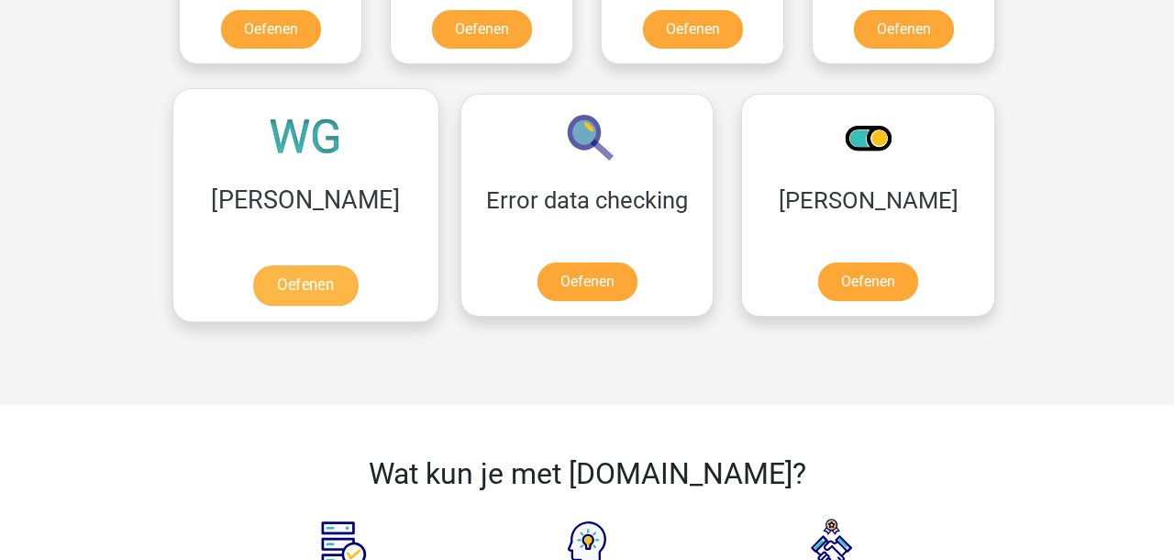
click at [256, 291] on link "Oefenen" at bounding box center [305, 285] width 105 height 40
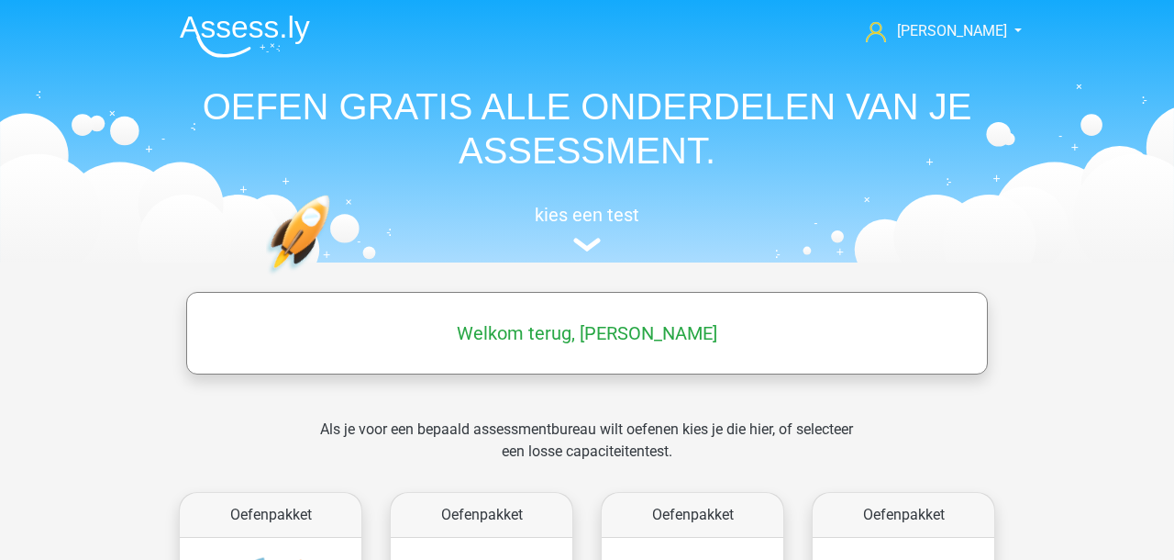
scroll to position [0, 0]
